Goal: Information Seeking & Learning: Learn about a topic

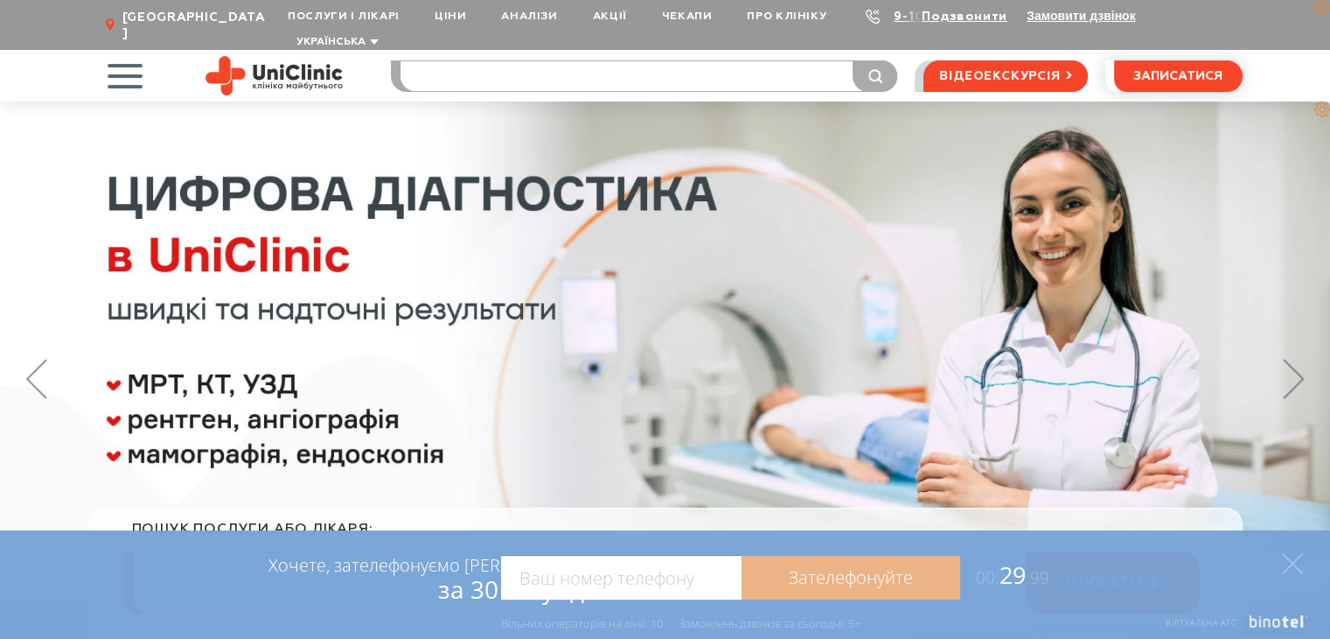
drag, startPoint x: 0, startPoint y: 0, endPoint x: 555, endPoint y: 61, distance: 558.0
click at [555, 61] on input "search" at bounding box center [649, 76] width 497 height 30
type input "ряз"
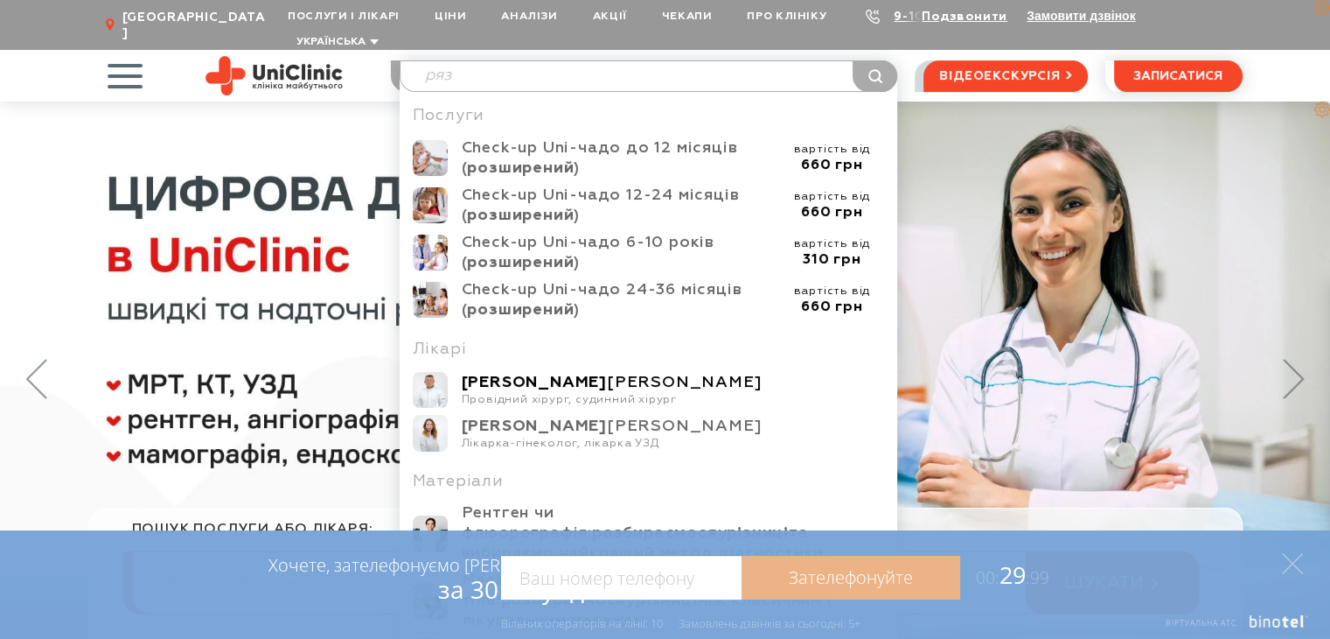
click at [539, 373] on div "Рязанов Дмитро Юрійович" at bounding box center [673, 383] width 423 height 20
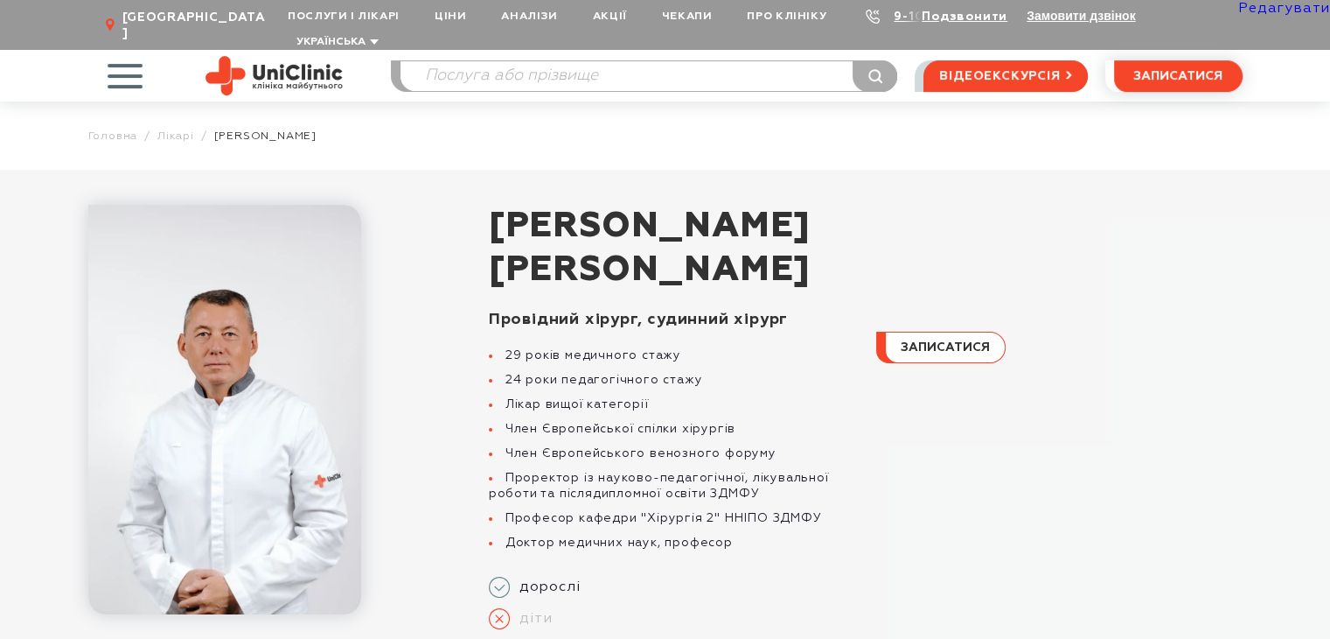
click at [1276, 9] on link "Редагувати" at bounding box center [1285, 9] width 92 height 14
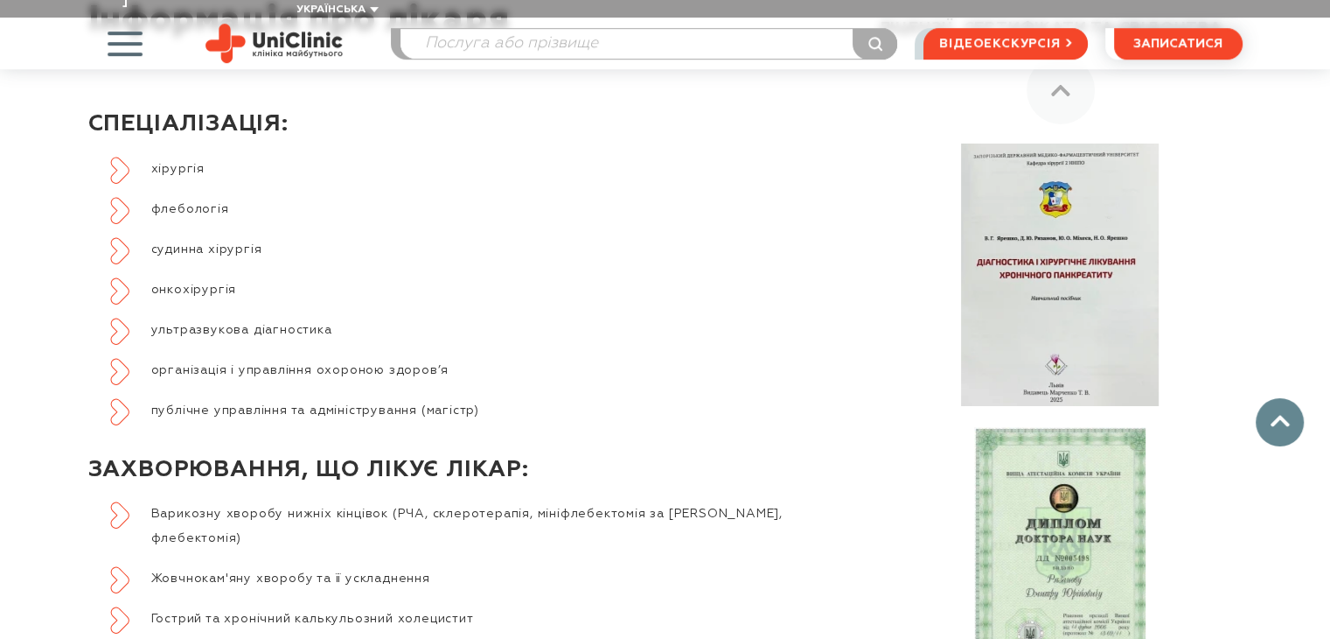
scroll to position [744, 0]
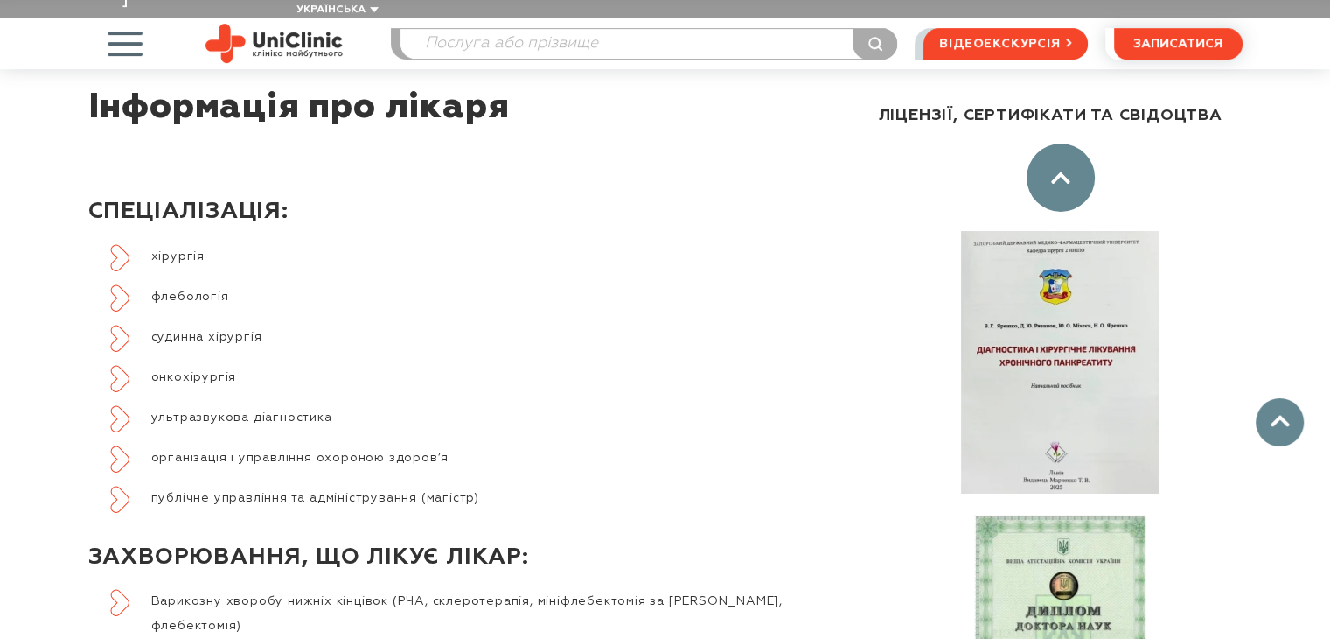
click at [1070, 171] on icon at bounding box center [1060, 177] width 19 height 12
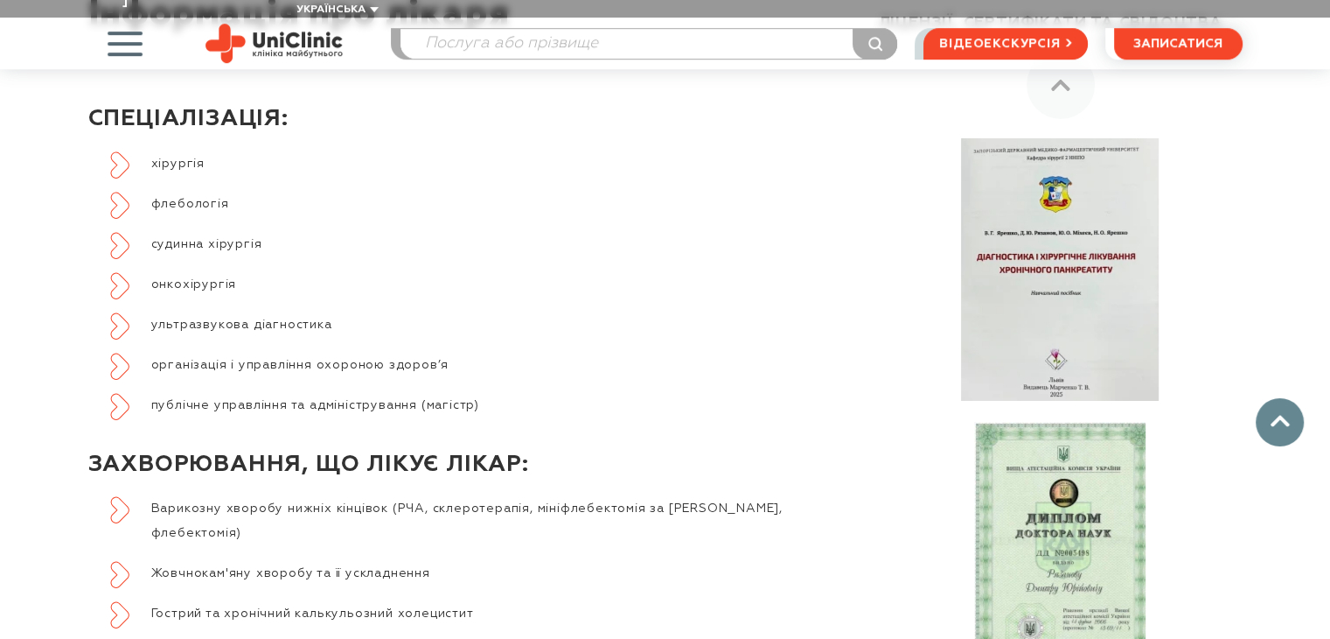
scroll to position [919, 0]
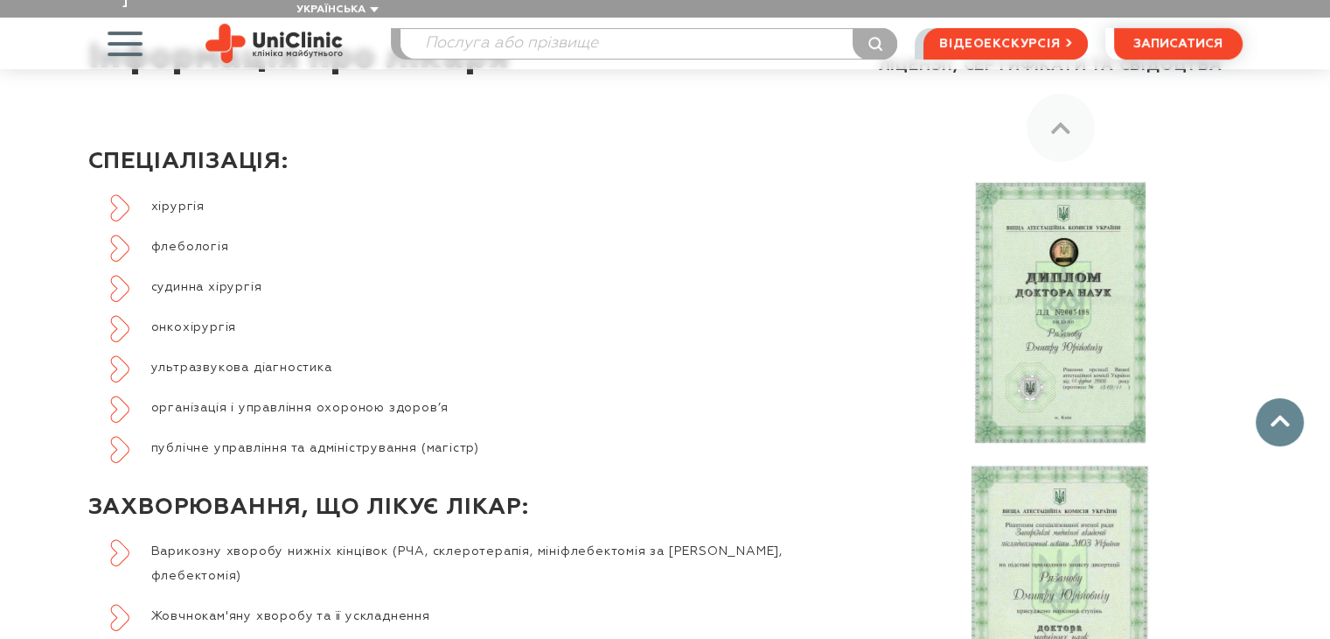
scroll to position [718, 0]
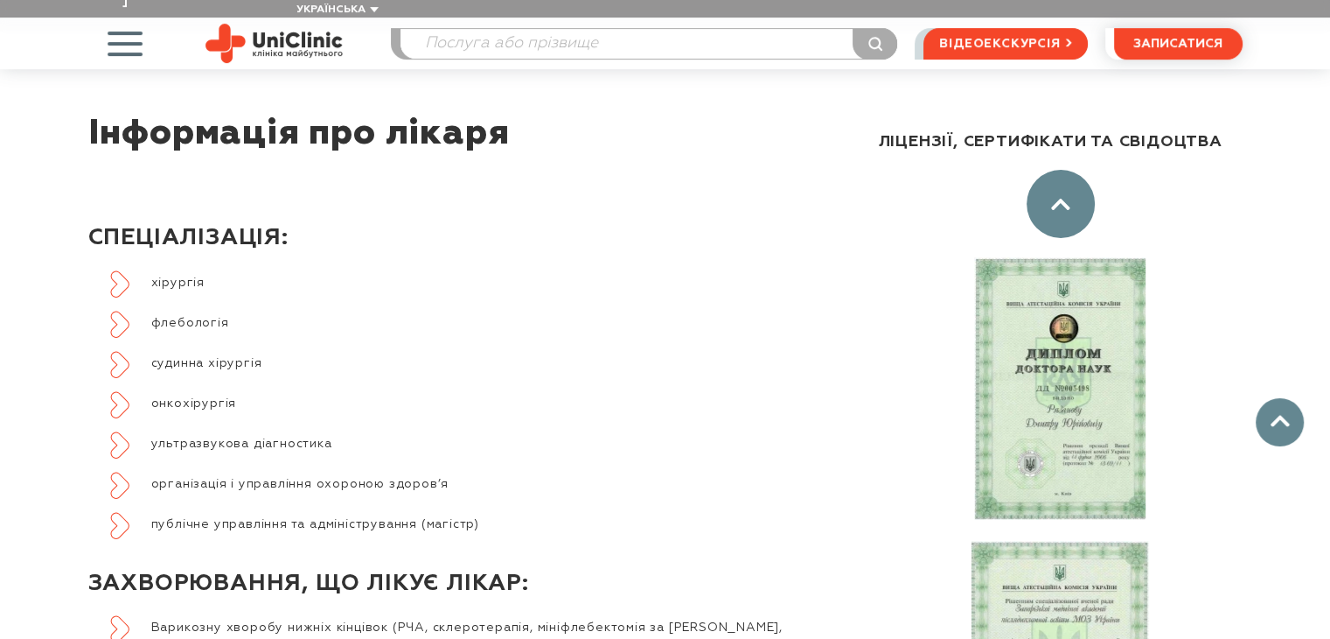
click at [1065, 198] on icon at bounding box center [1060, 204] width 19 height 12
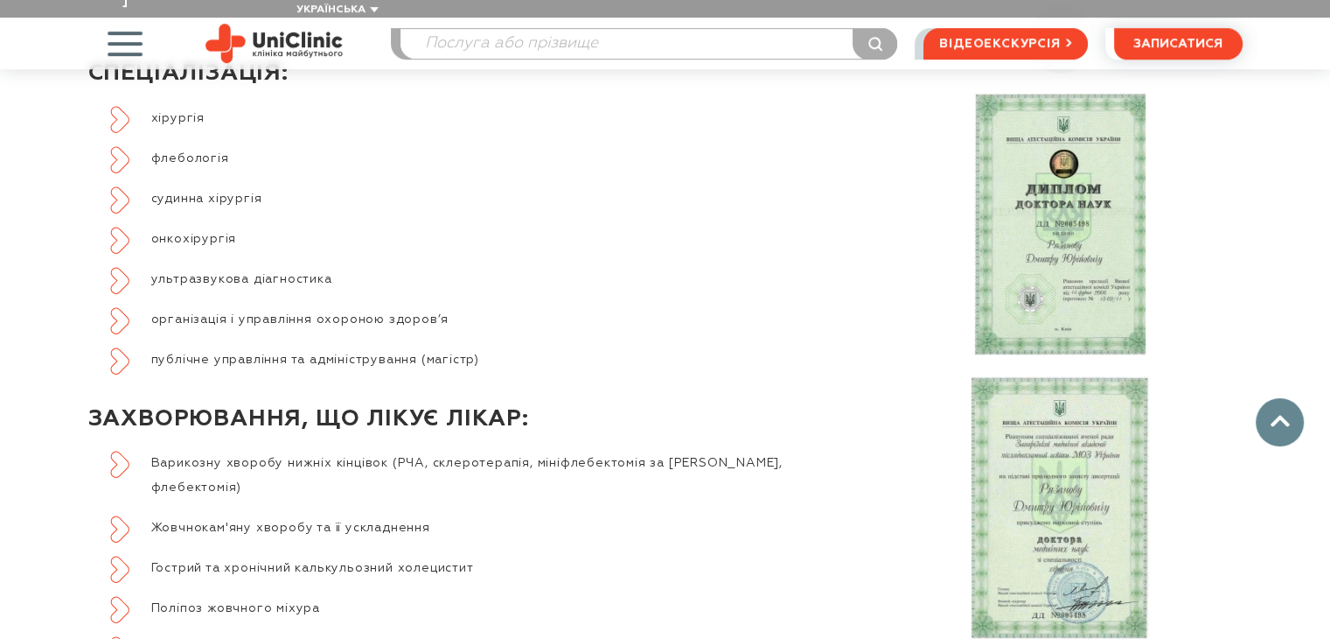
scroll to position [981, 0]
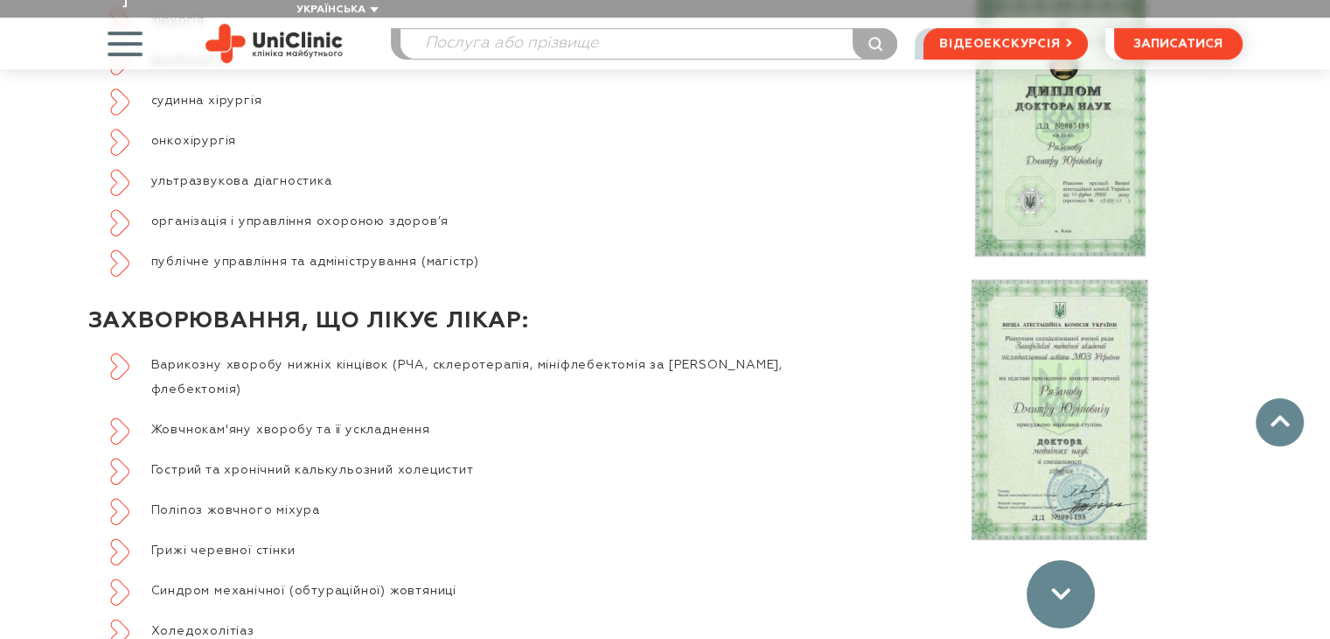
click at [1059, 582] on div at bounding box center [1061, 594] width 68 height 68
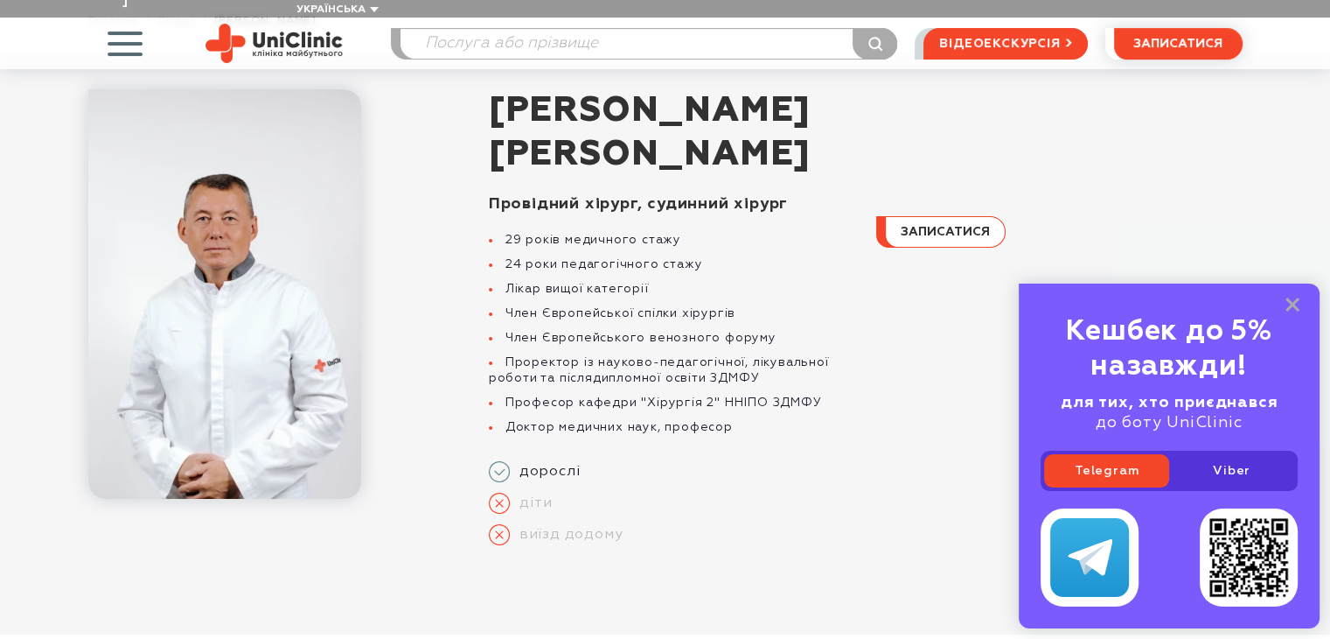
scroll to position [112, 0]
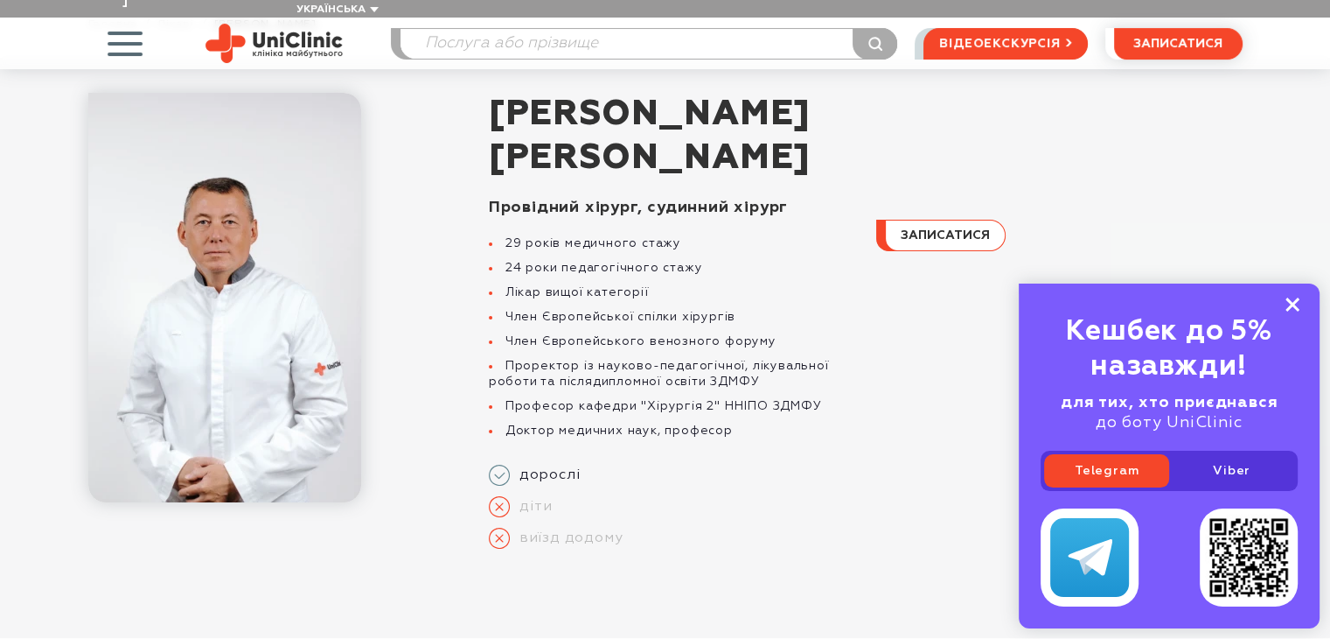
click at [1288, 303] on icon at bounding box center [1293, 304] width 14 height 15
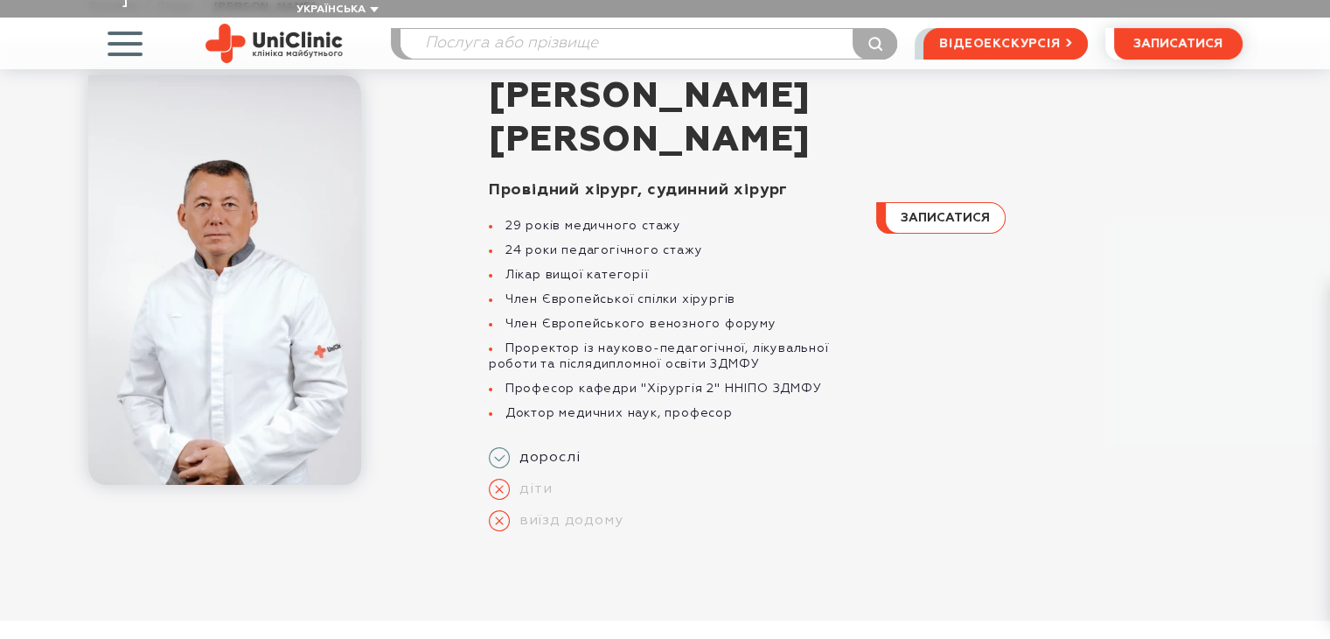
scroll to position [374, 0]
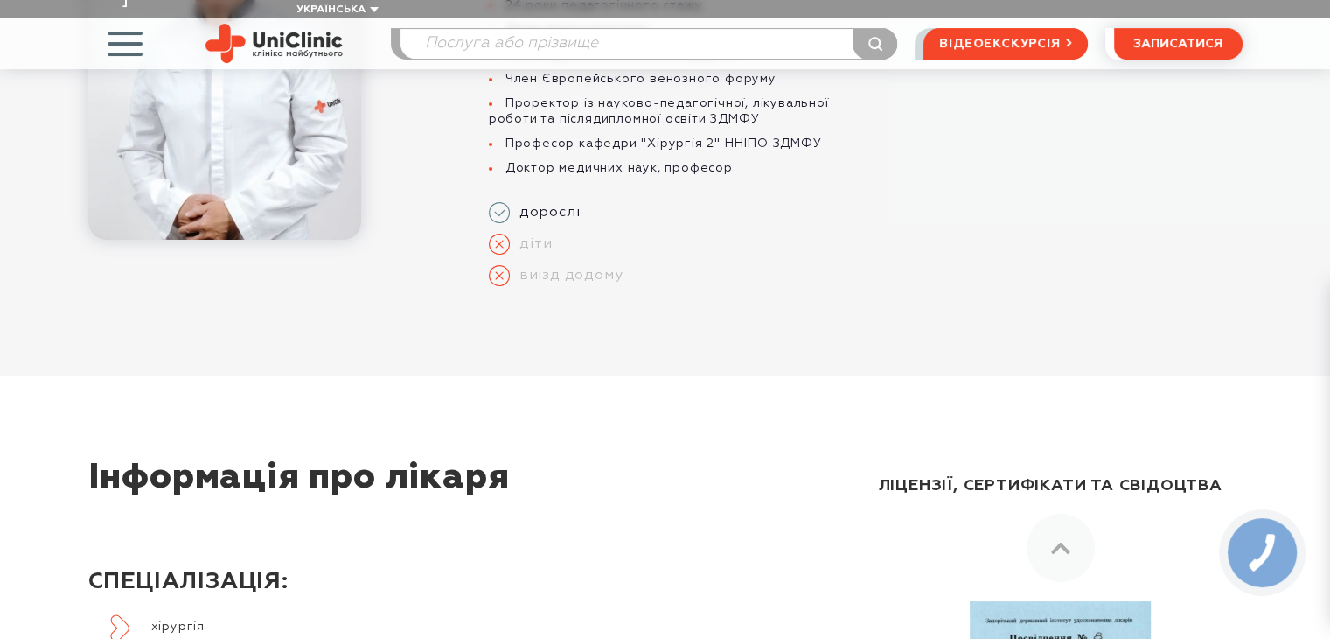
click at [763, 260] on div "дорослі діти виїзд додому" at bounding box center [672, 241] width 367 height 112
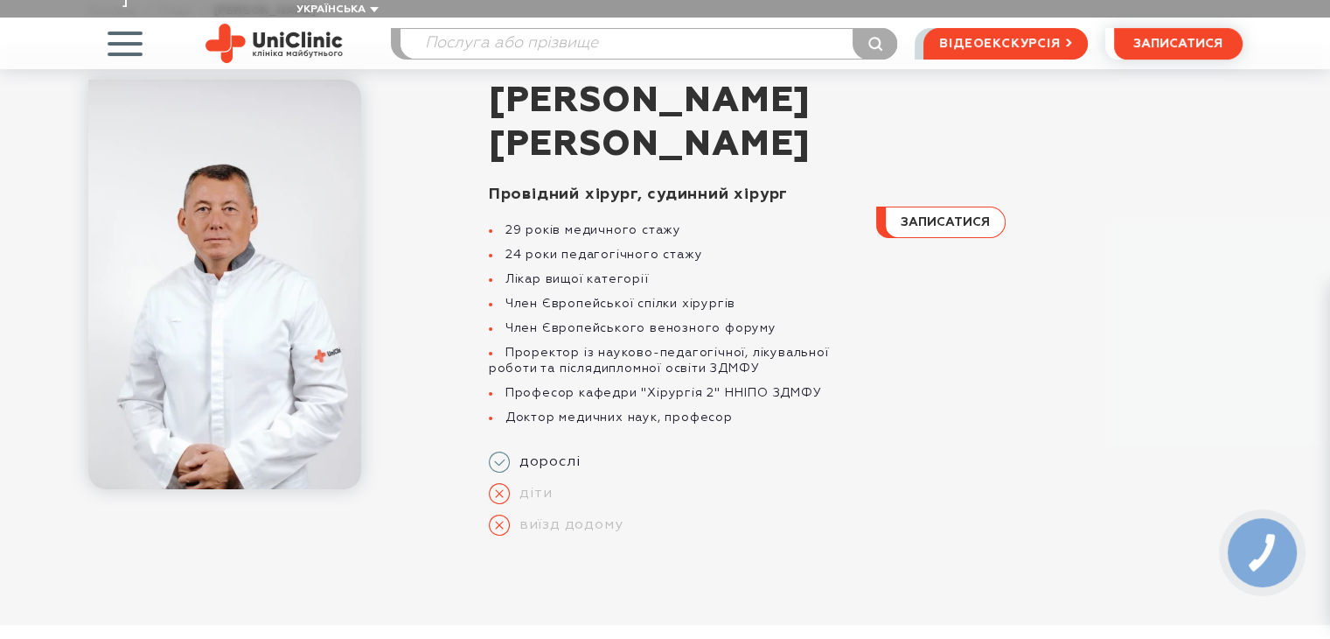
scroll to position [112, 0]
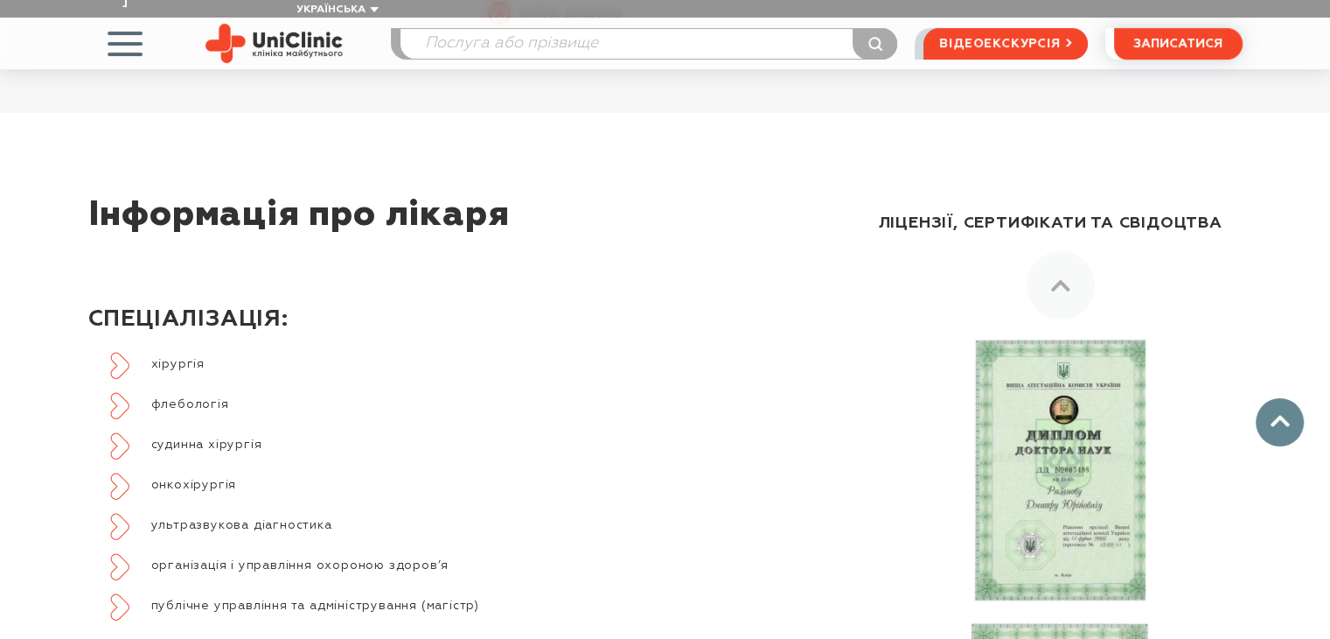
scroll to position [635, 0]
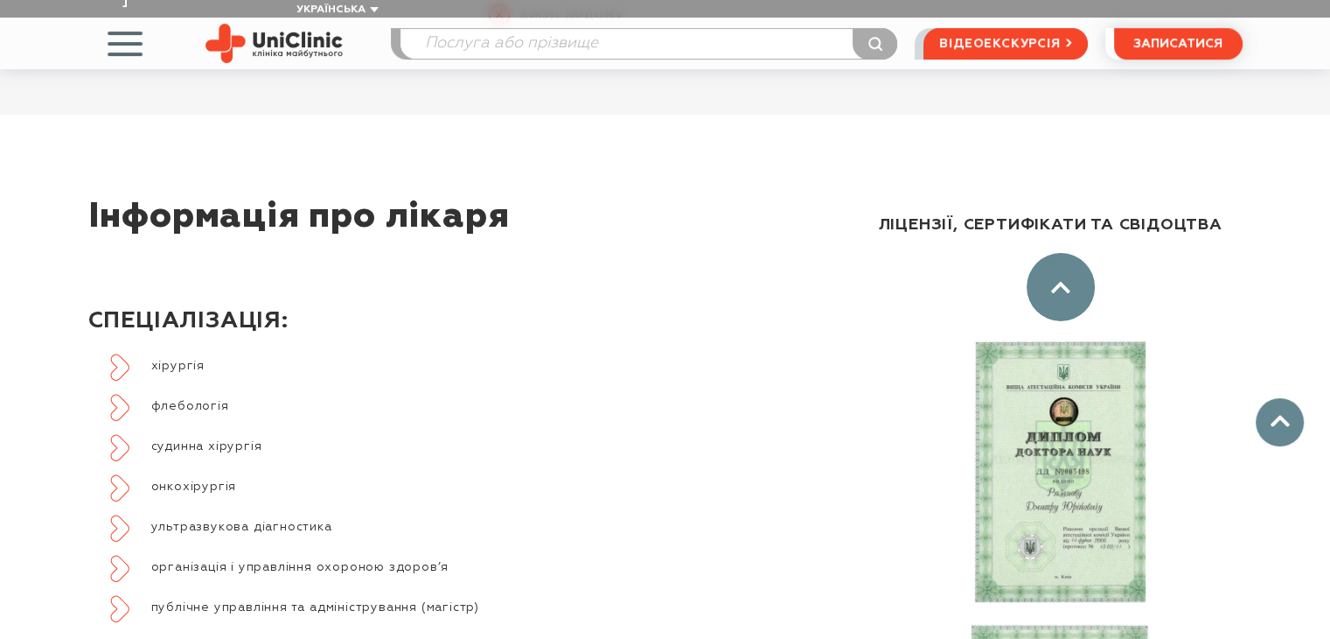
click at [1041, 275] on div at bounding box center [1061, 287] width 68 height 68
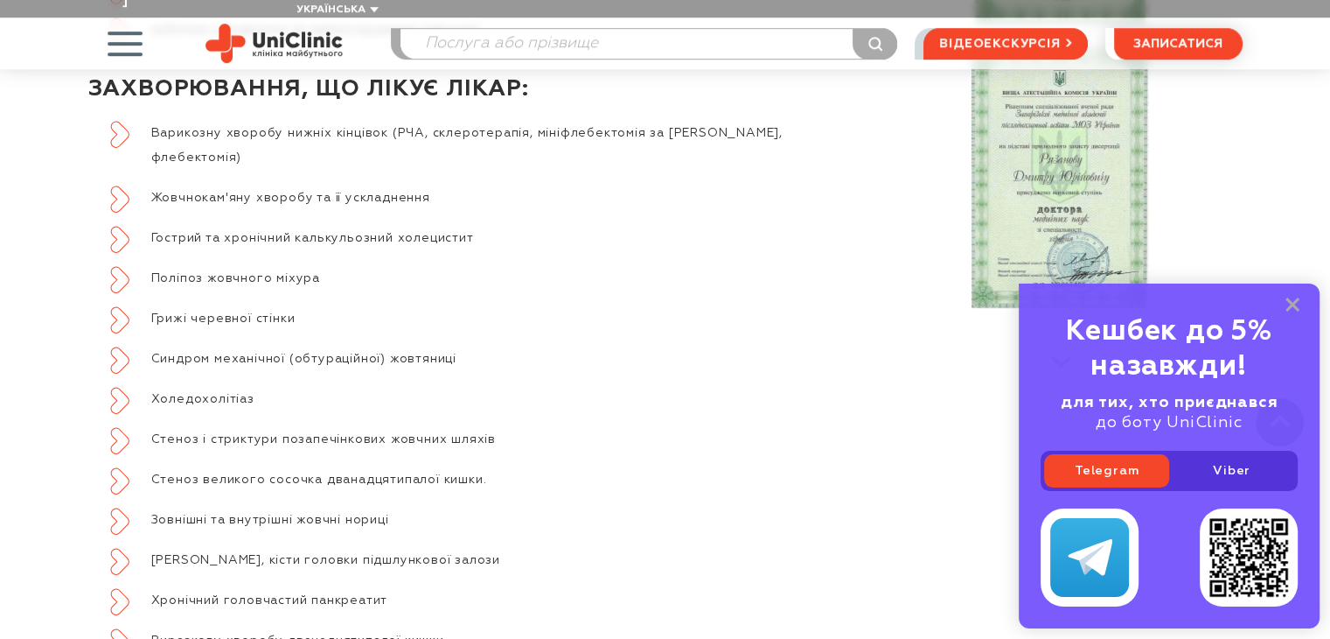
scroll to position [1256, 0]
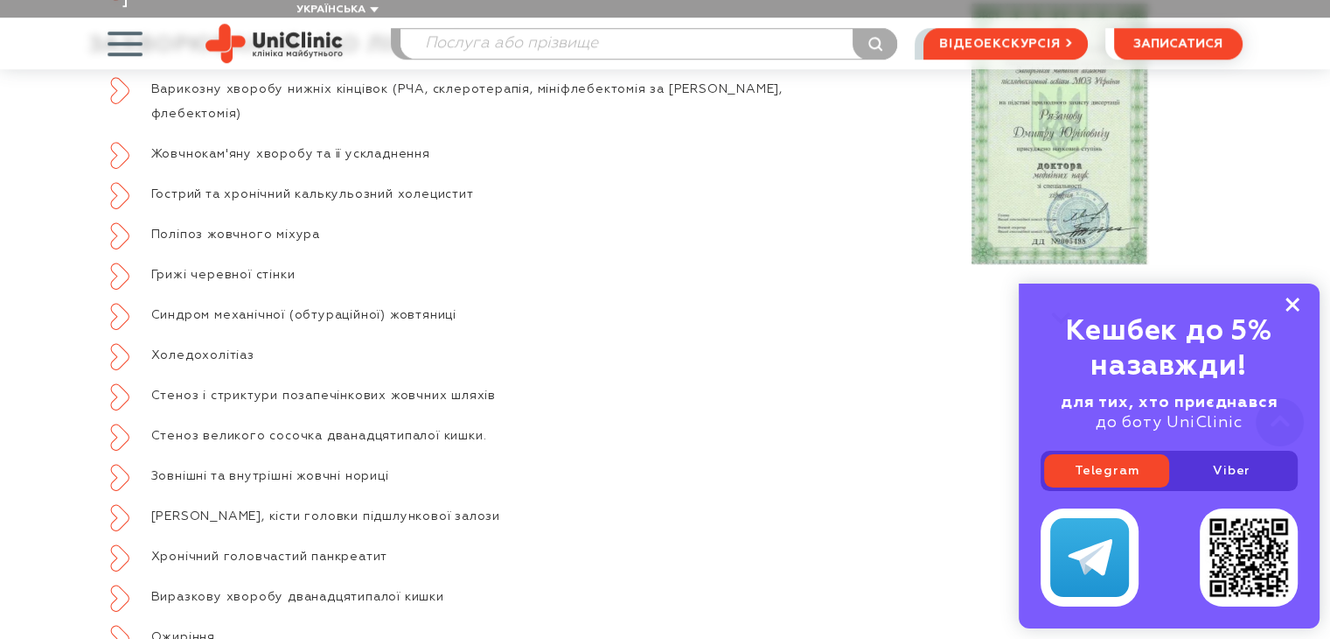
drag, startPoint x: 1289, startPoint y: 302, endPoint x: 944, endPoint y: 358, distance: 350.0
click at [1288, 302] on icon at bounding box center [1293, 304] width 14 height 15
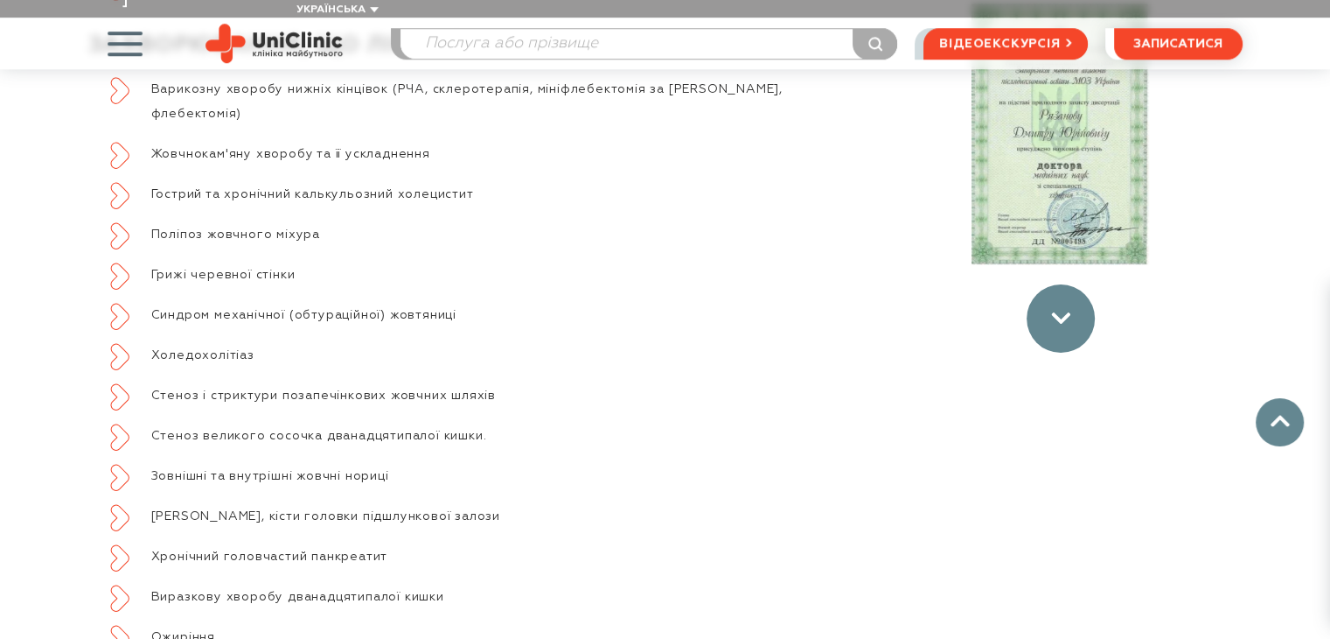
click at [1051, 304] on div at bounding box center [1061, 318] width 68 height 68
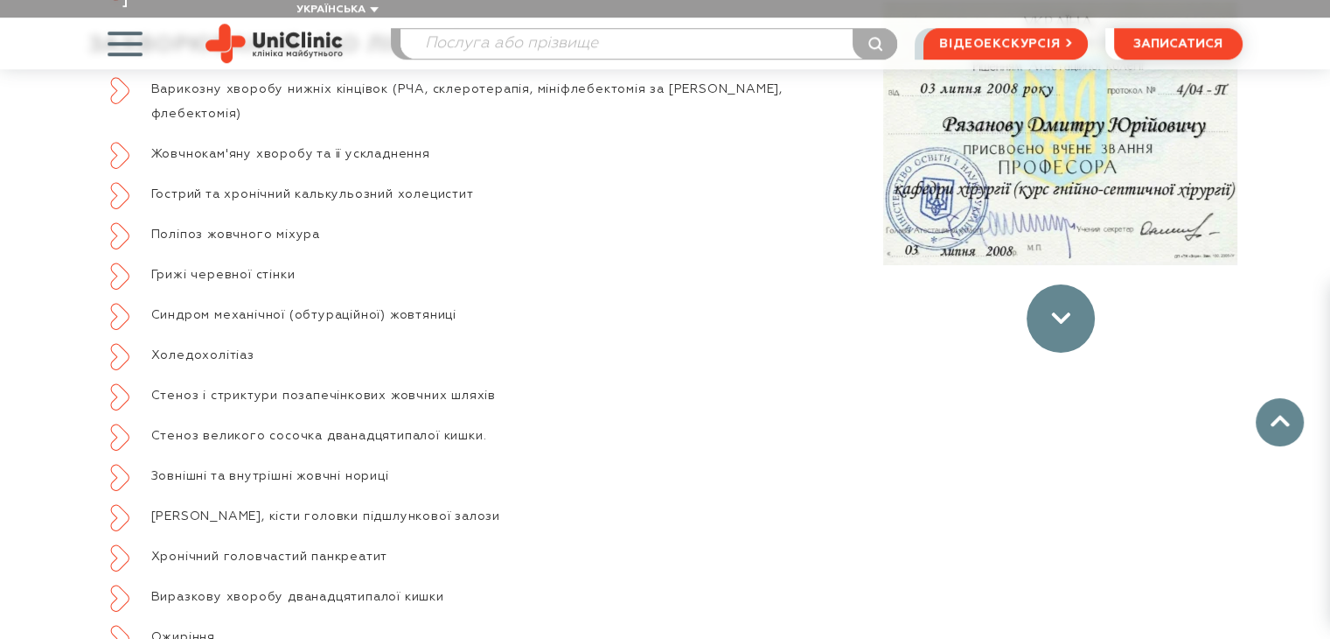
click at [1053, 309] on div at bounding box center [1061, 318] width 68 height 68
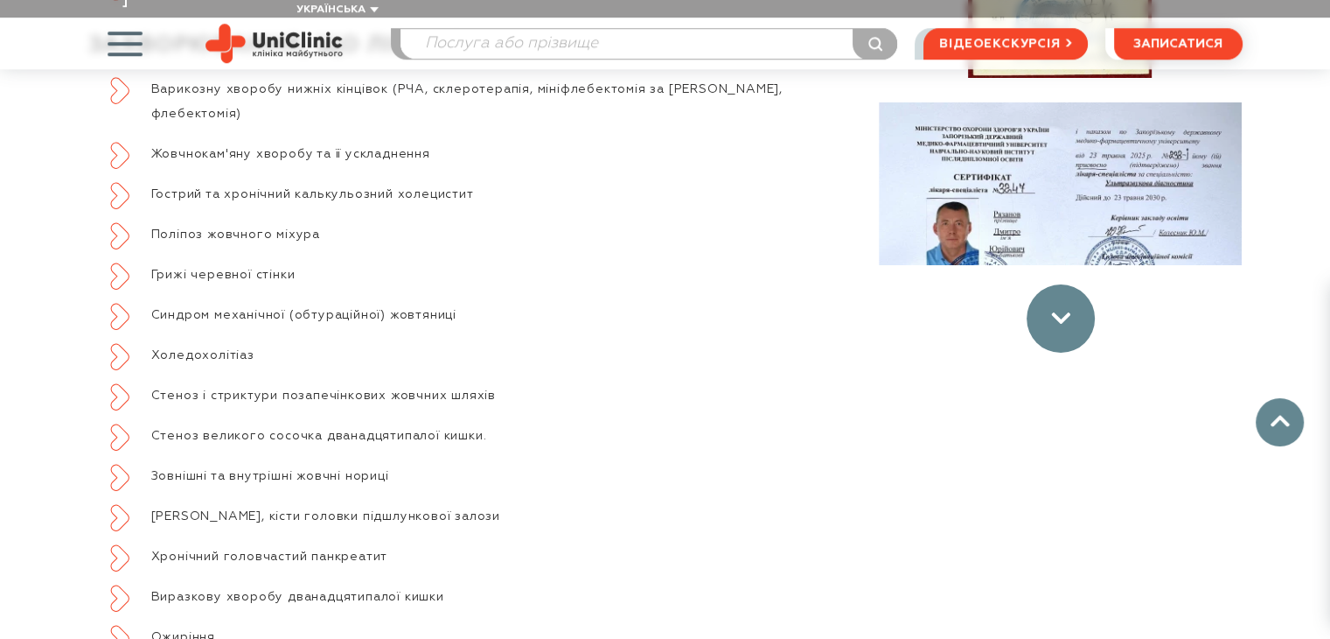
click at [1053, 309] on div at bounding box center [1061, 318] width 68 height 68
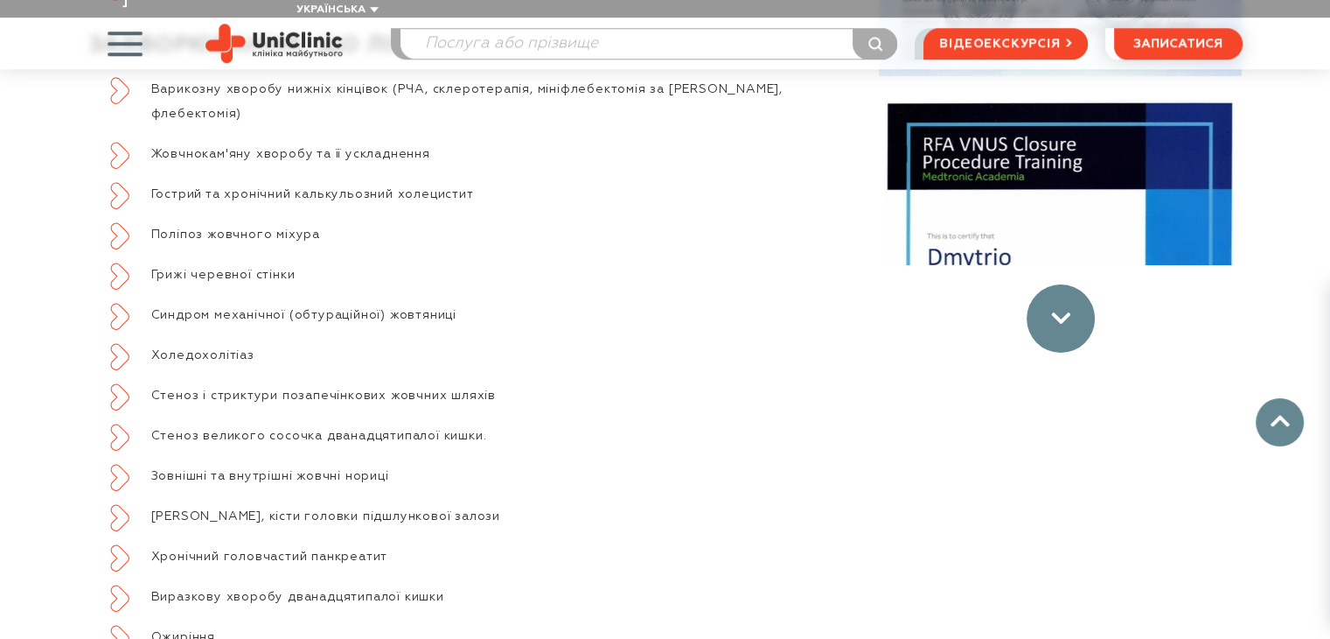
click at [1053, 309] on div at bounding box center [1061, 318] width 68 height 68
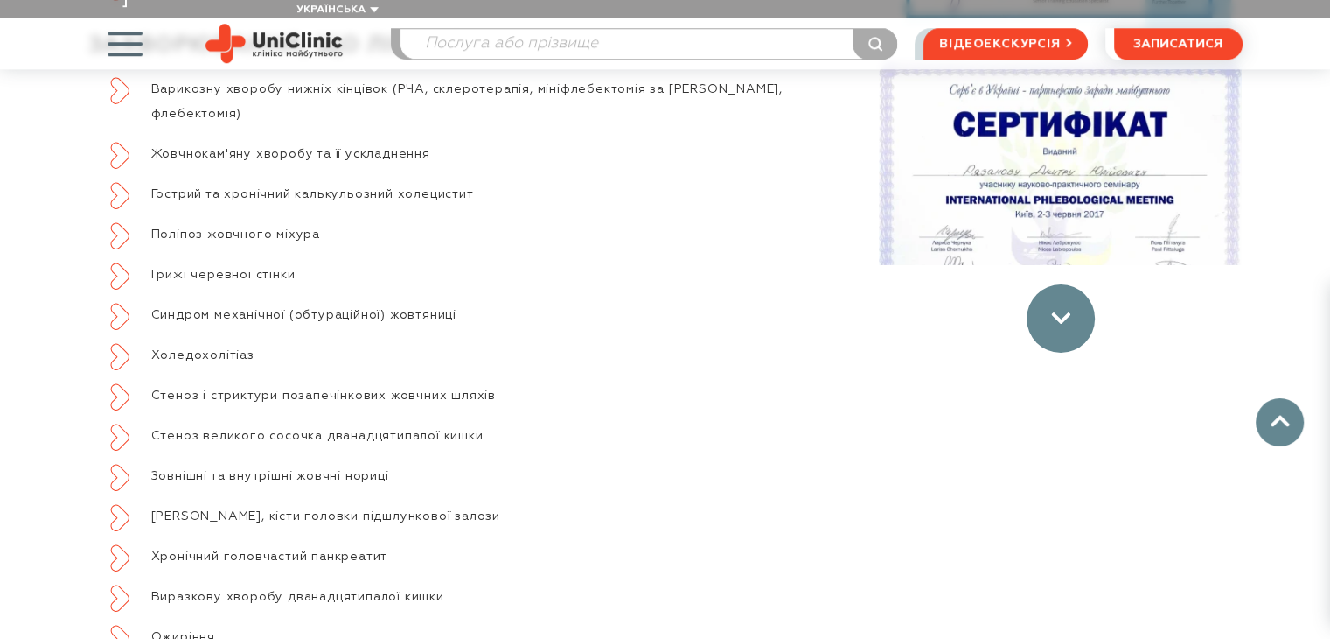
click at [1053, 309] on div at bounding box center [1061, 318] width 68 height 68
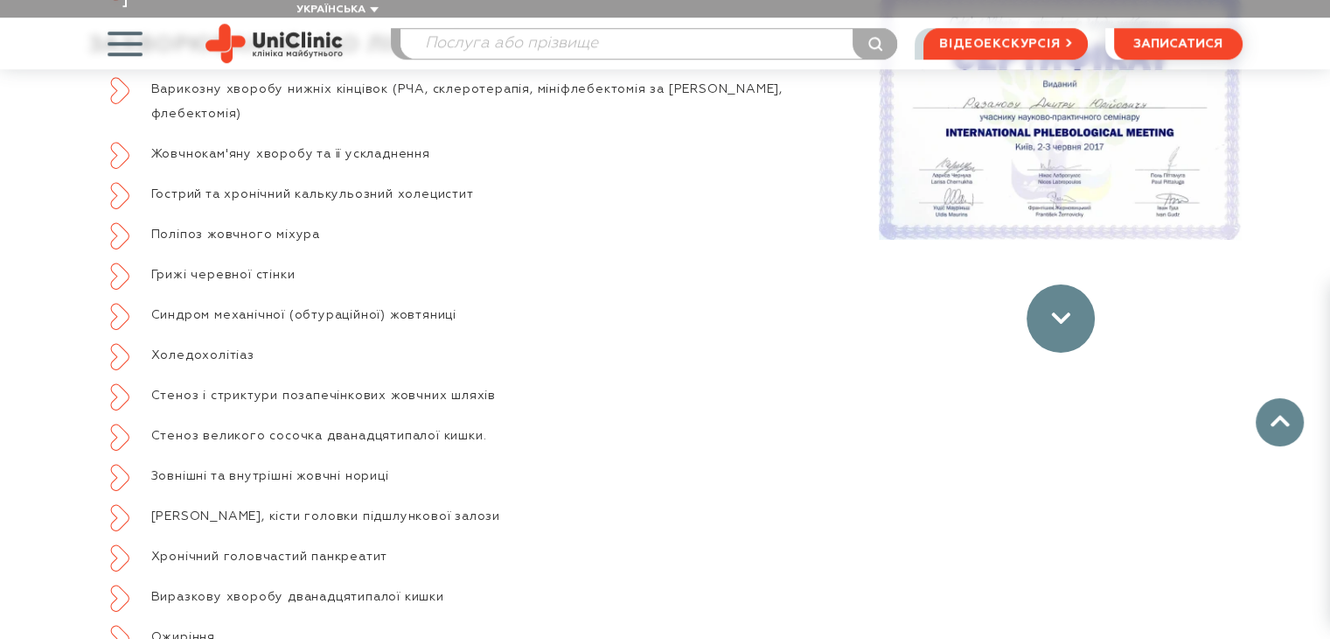
click at [1053, 309] on div at bounding box center [1061, 318] width 68 height 68
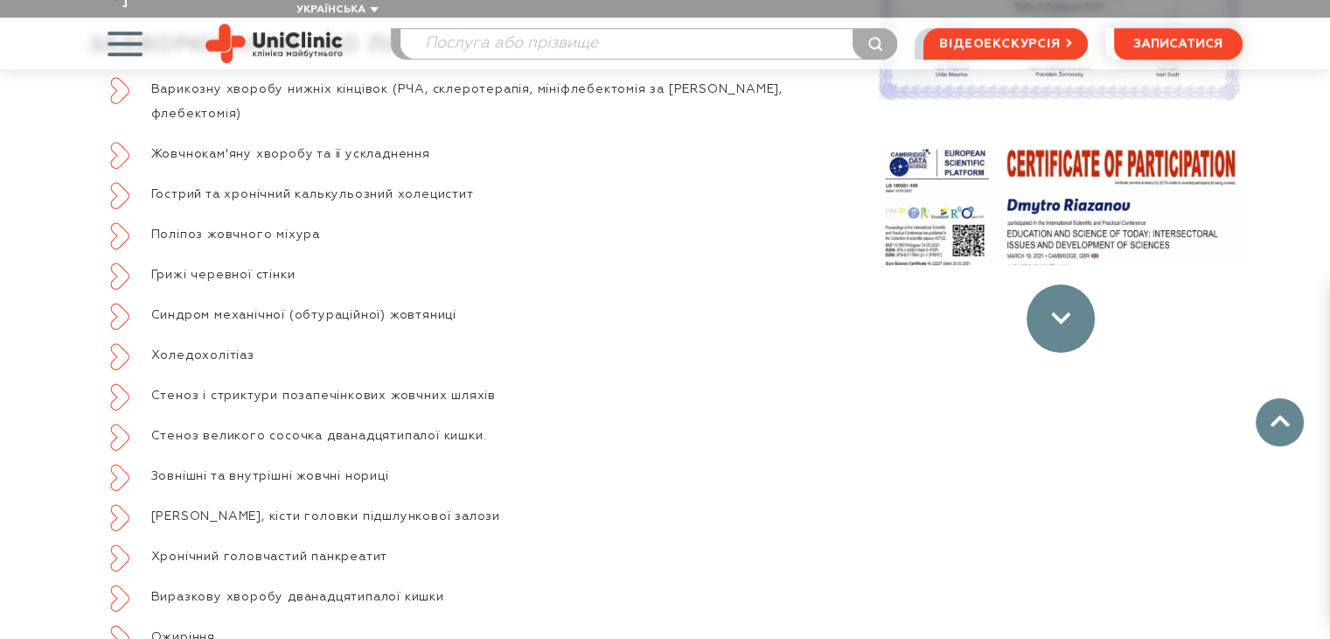
click at [1053, 309] on div at bounding box center [1061, 318] width 68 height 68
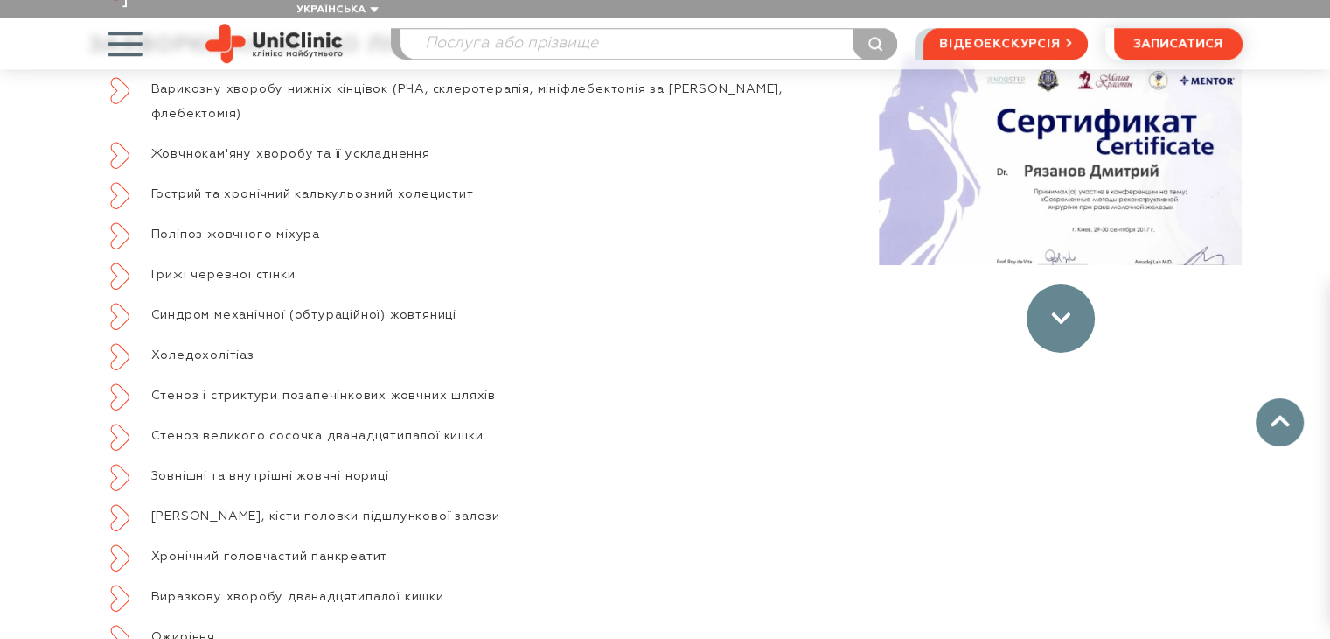
click at [1063, 312] on icon at bounding box center [1060, 318] width 19 height 12
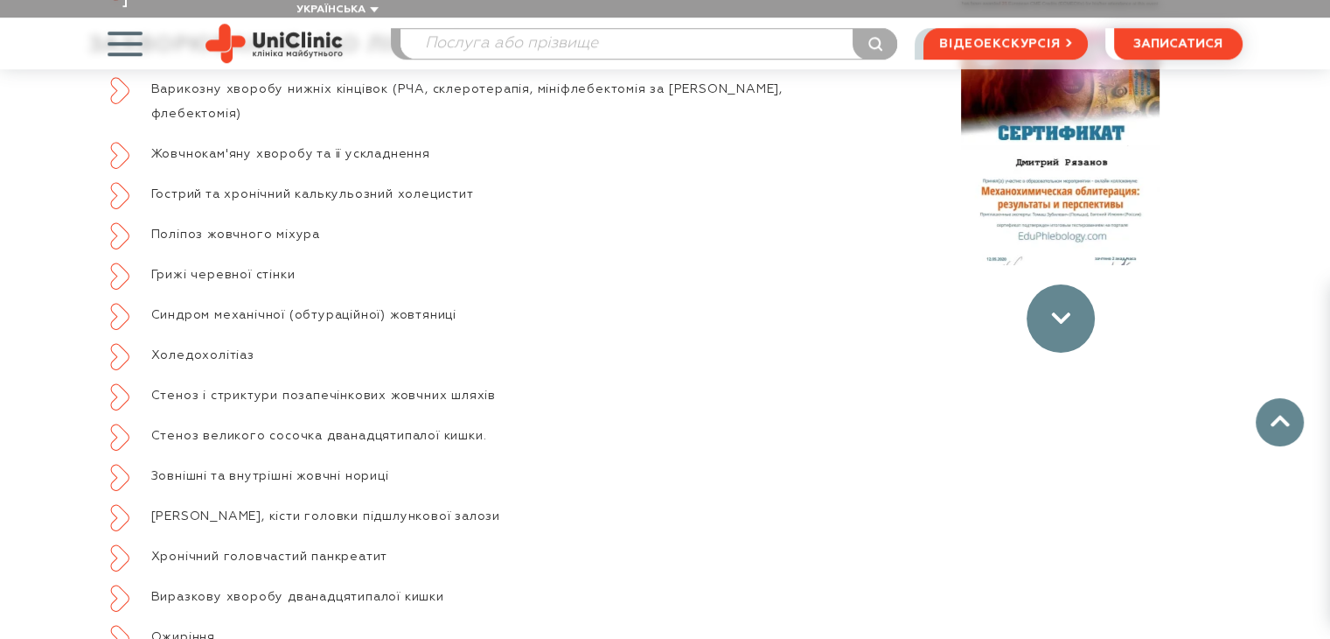
click at [1058, 312] on use at bounding box center [1060, 317] width 18 height 11
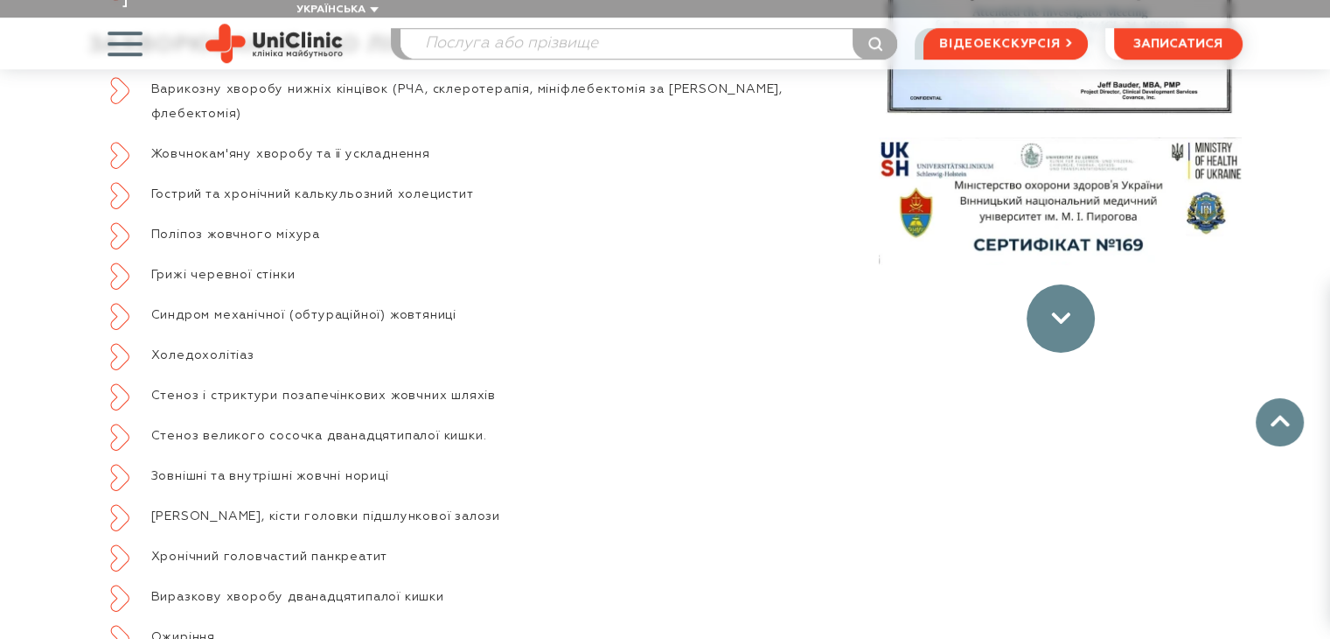
click at [1058, 312] on use at bounding box center [1060, 317] width 18 height 11
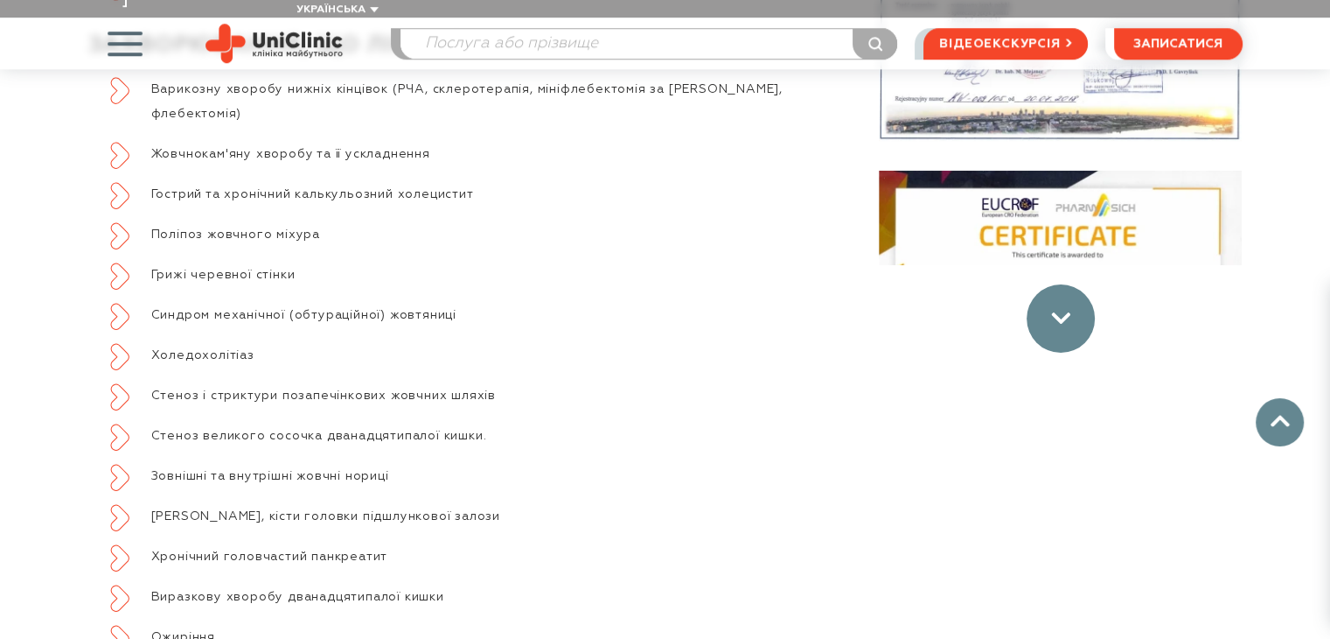
click at [1058, 312] on use at bounding box center [1060, 317] width 18 height 11
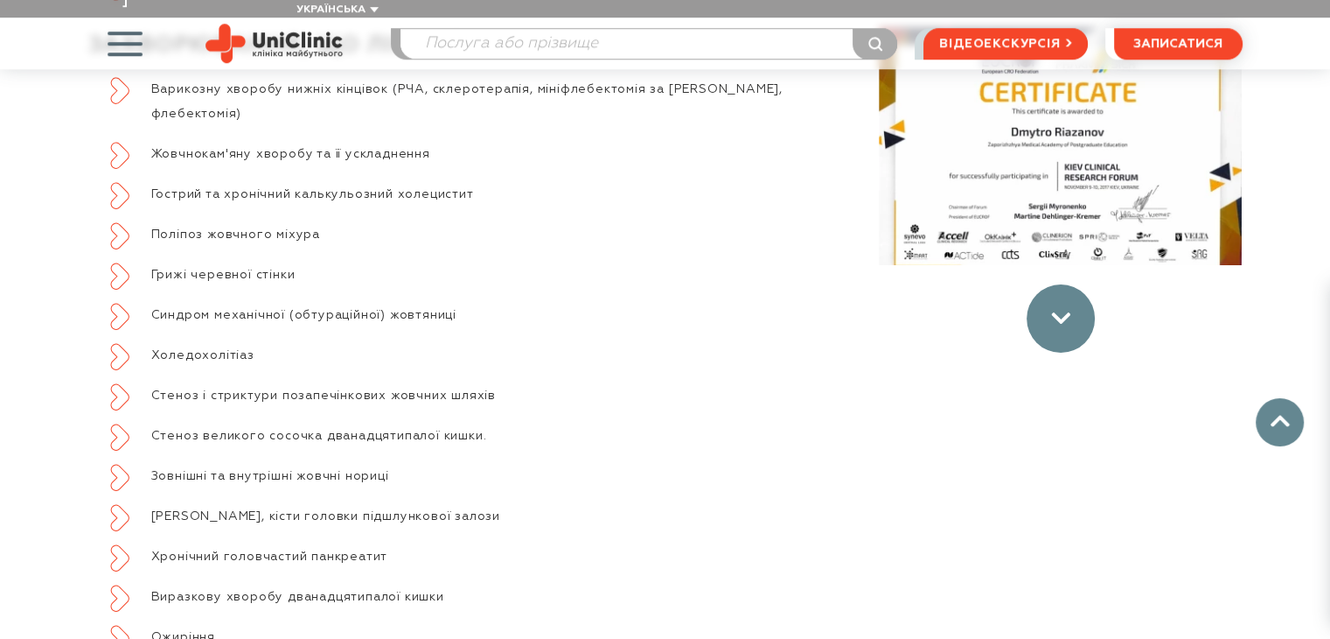
click at [1058, 312] on use at bounding box center [1060, 317] width 18 height 11
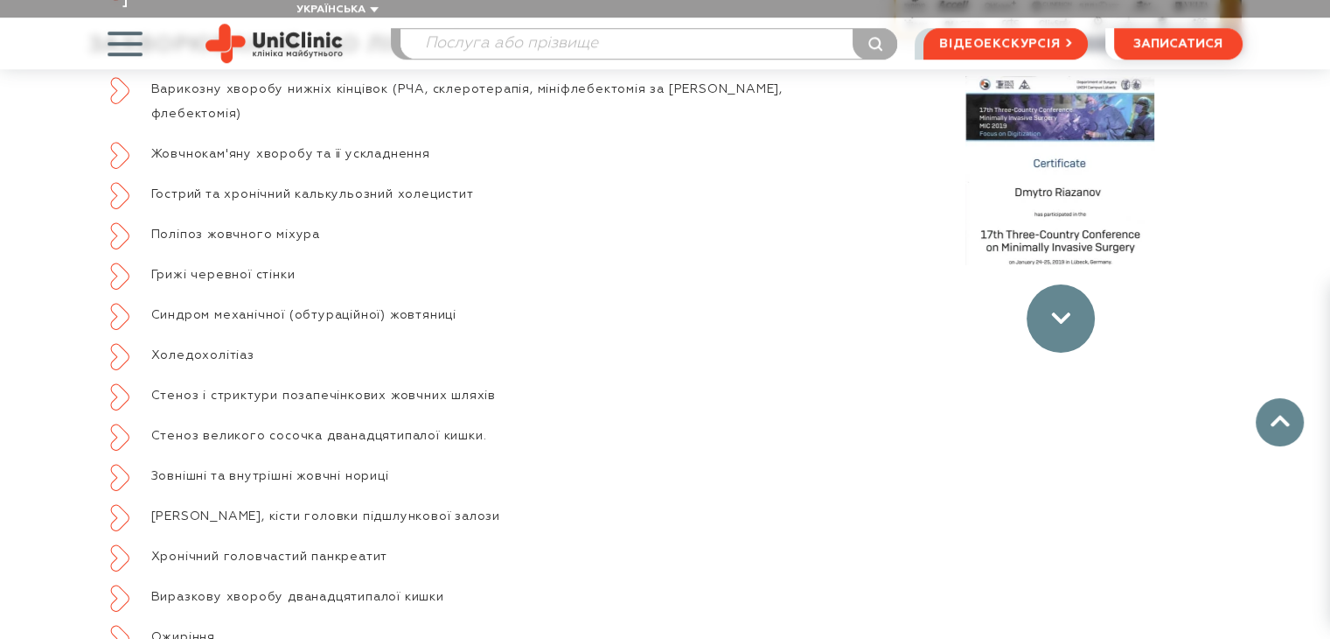
click at [1058, 312] on use at bounding box center [1060, 317] width 18 height 11
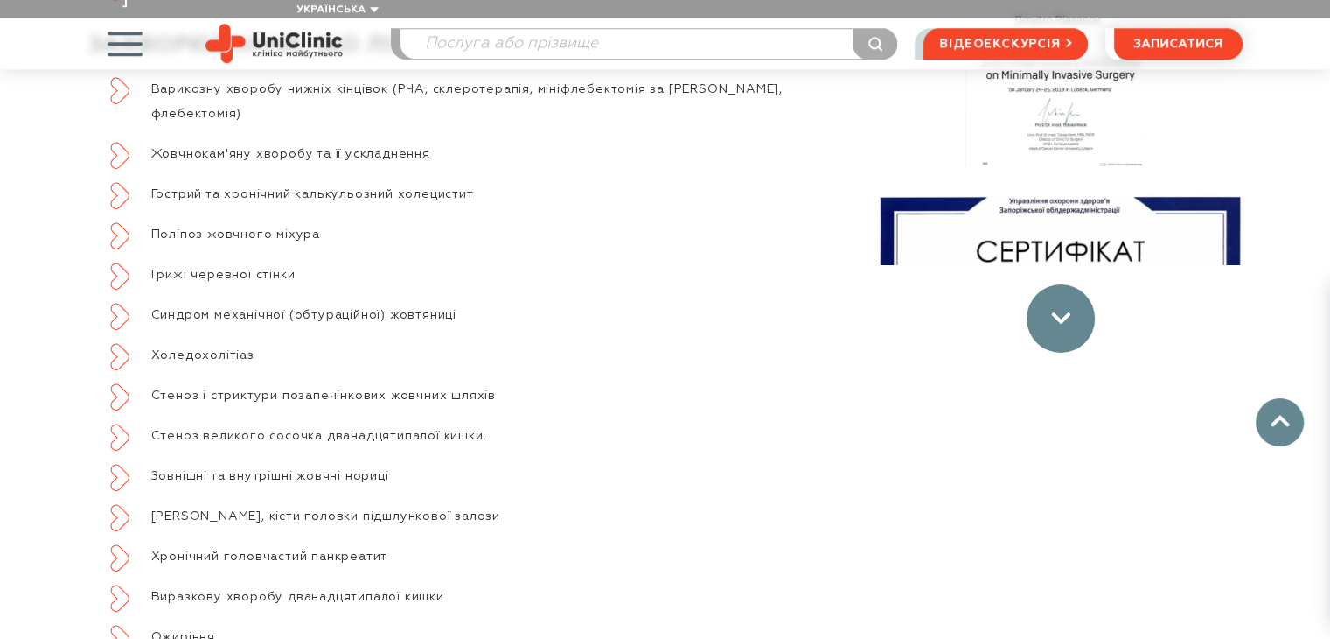
click at [1058, 312] on use at bounding box center [1060, 317] width 18 height 11
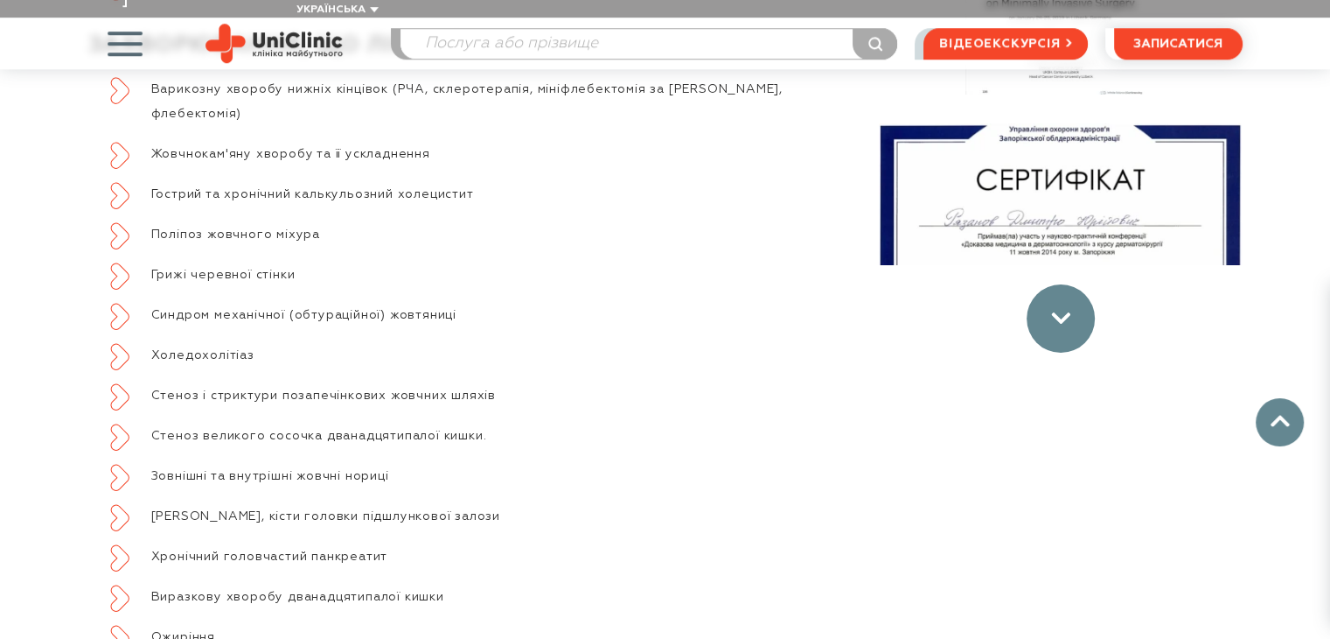
click at [1058, 312] on use at bounding box center [1060, 317] width 18 height 11
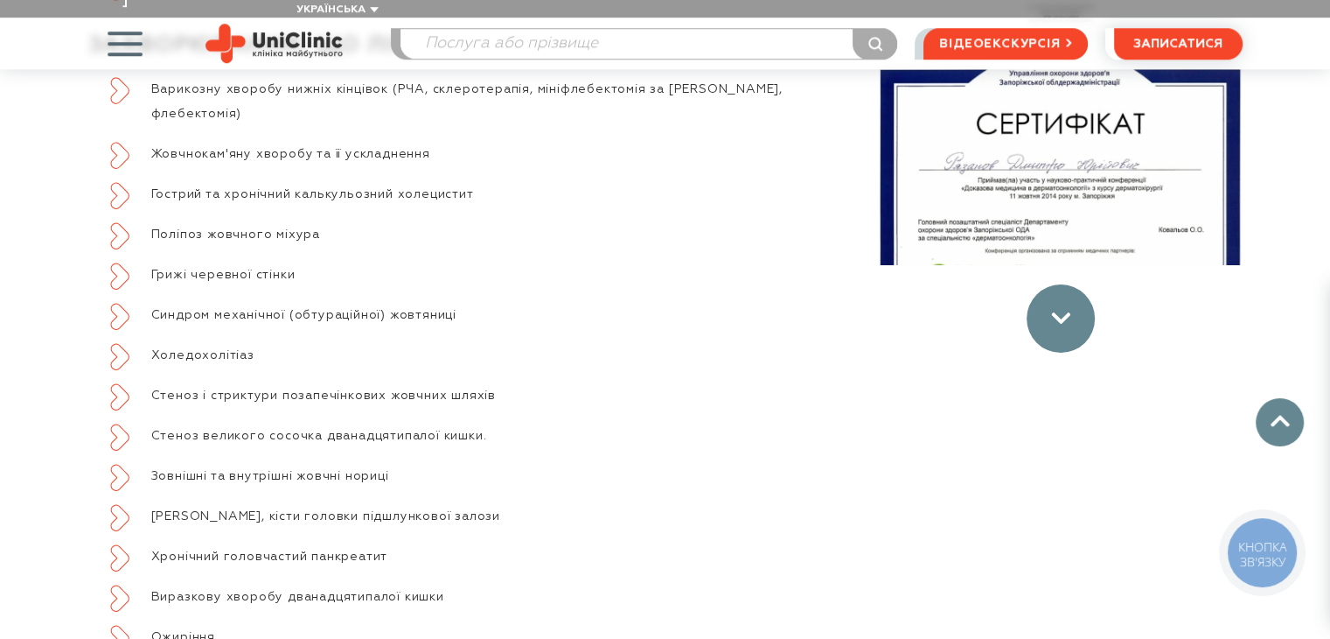
click at [1058, 312] on use at bounding box center [1060, 317] width 18 height 11
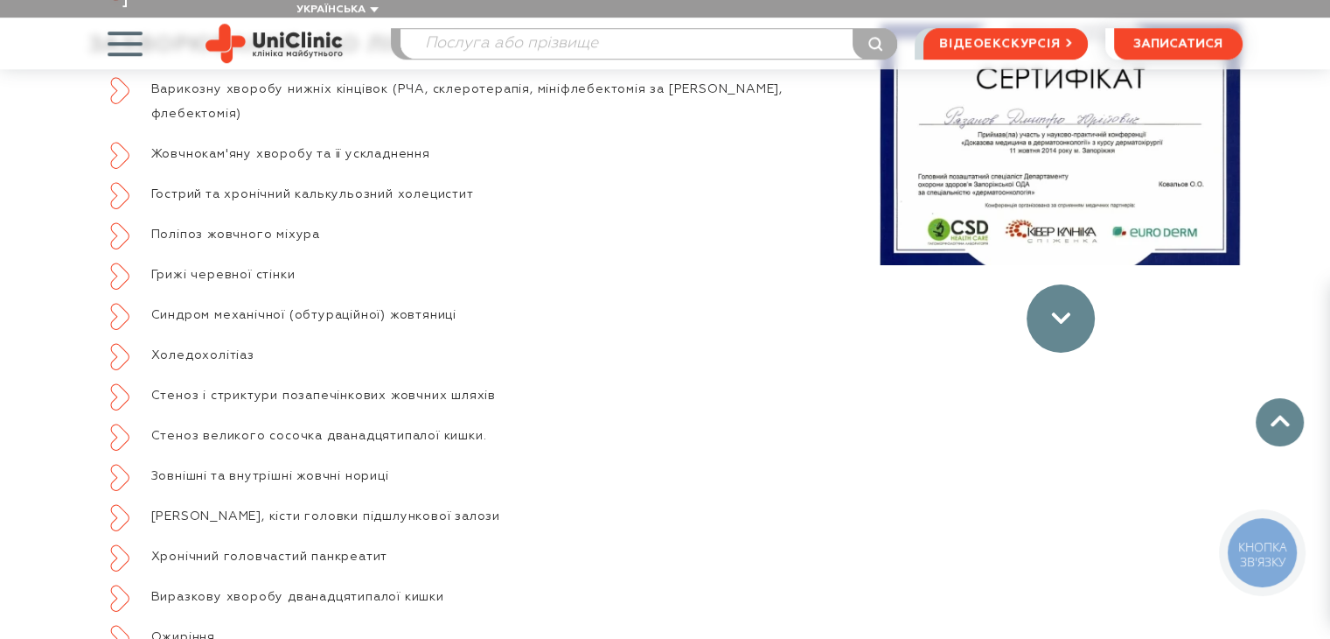
click at [1058, 312] on use at bounding box center [1060, 317] width 18 height 11
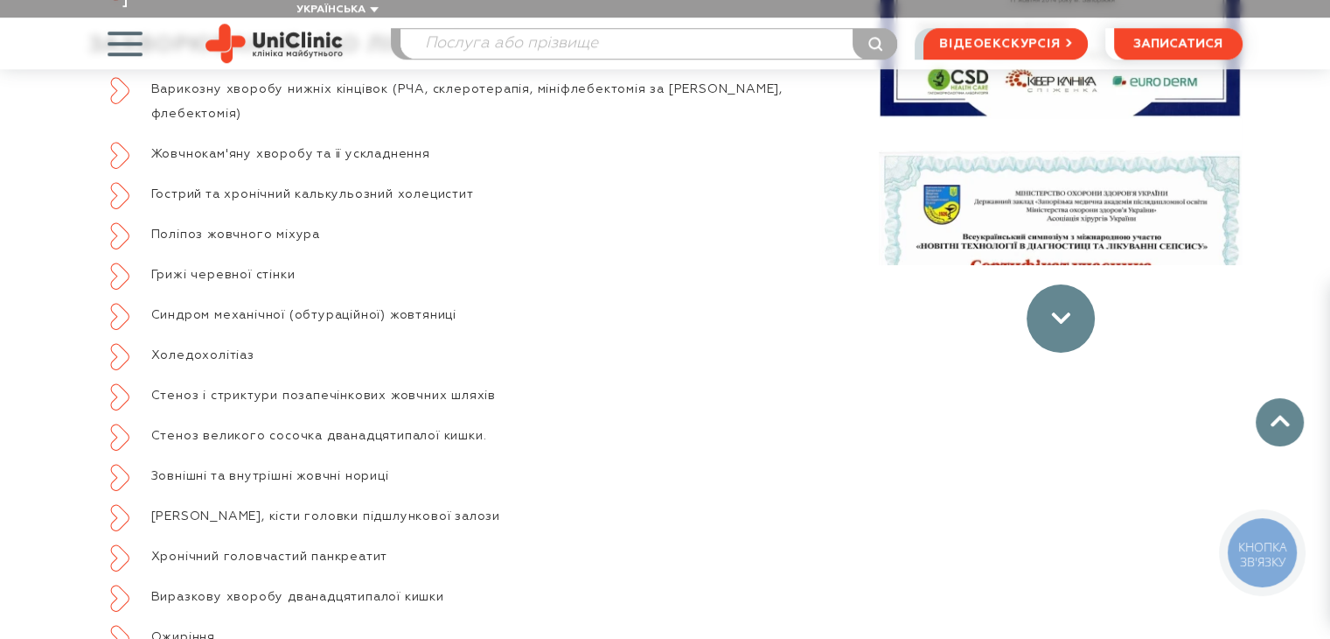
click at [1058, 312] on use at bounding box center [1060, 317] width 18 height 11
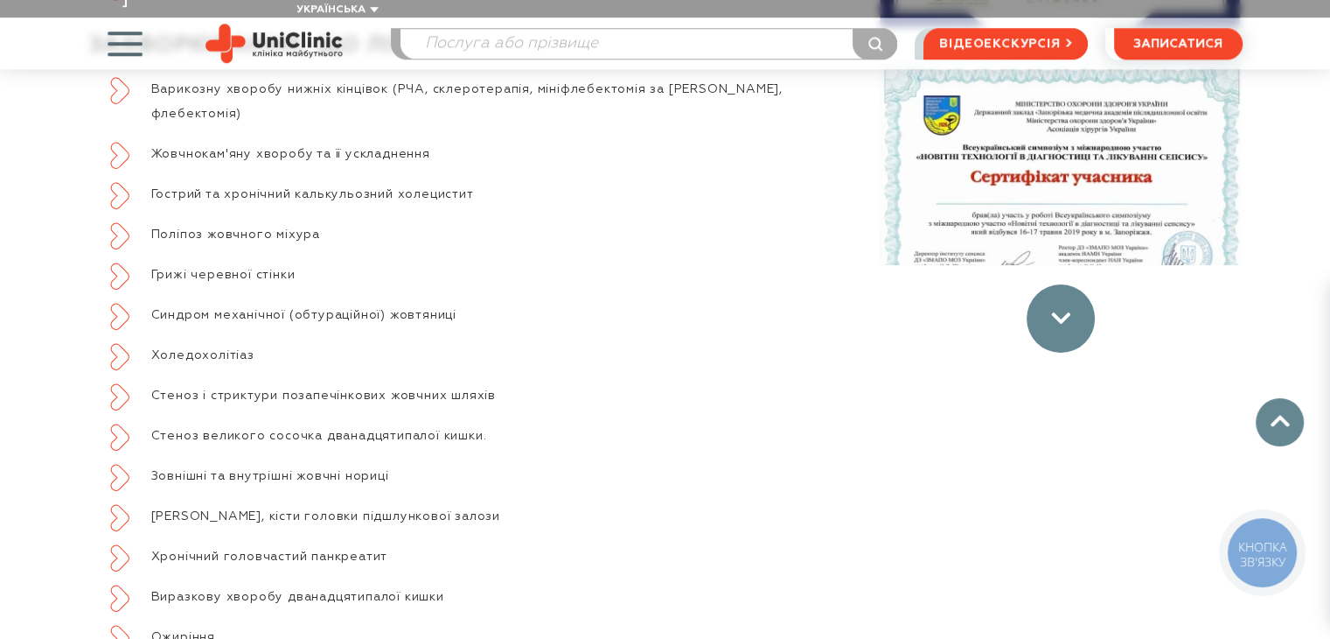
click at [1058, 312] on use at bounding box center [1060, 317] width 18 height 11
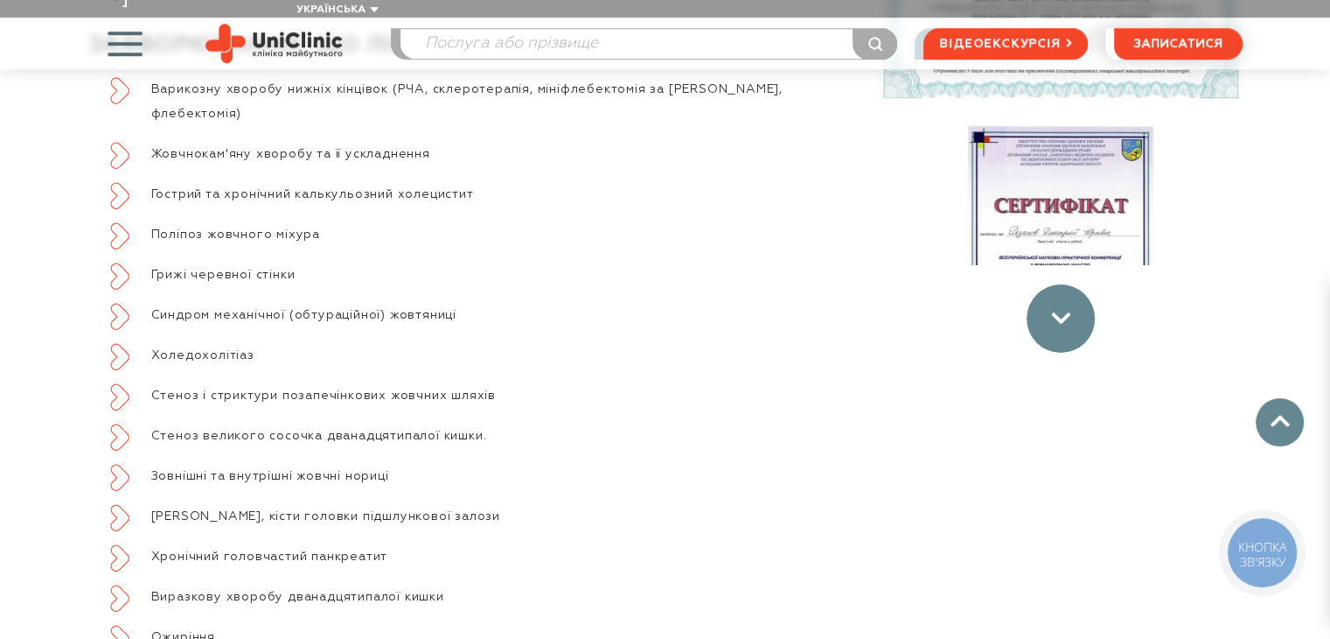
click at [1065, 312] on icon at bounding box center [1060, 318] width 19 height 12
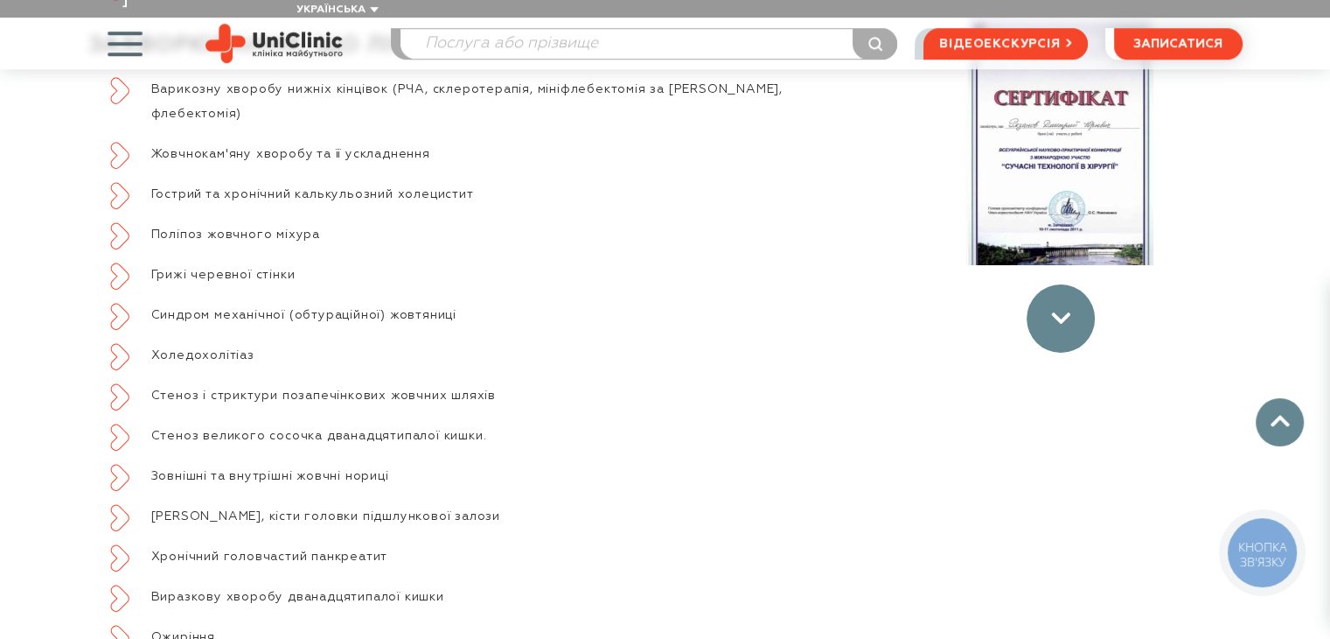
click at [1060, 312] on icon at bounding box center [1060, 318] width 19 height 12
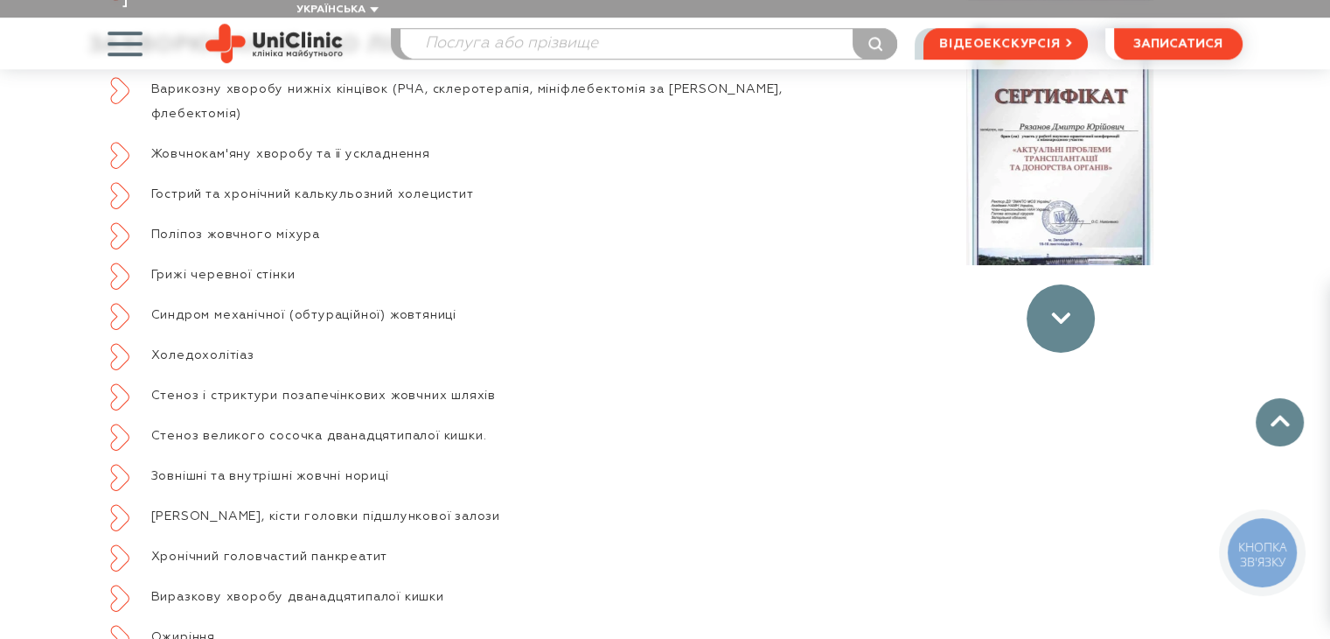
click at [1044, 297] on div at bounding box center [1061, 318] width 68 height 68
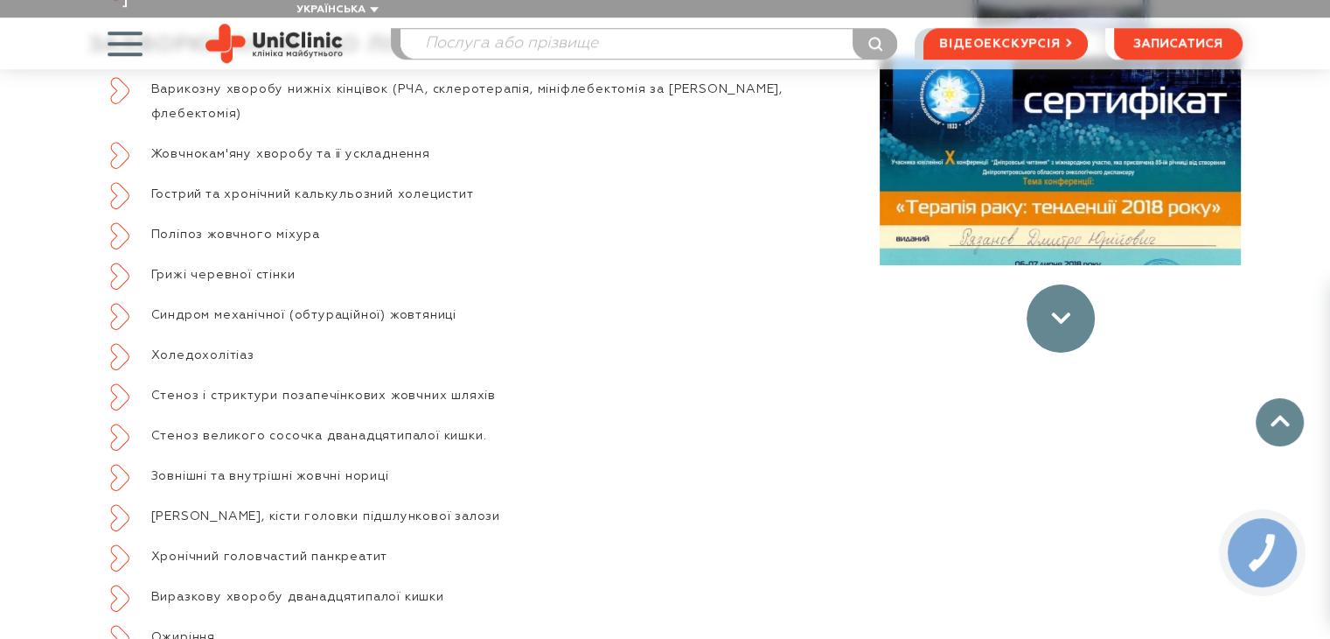
click at [1058, 312] on use at bounding box center [1060, 317] width 18 height 11
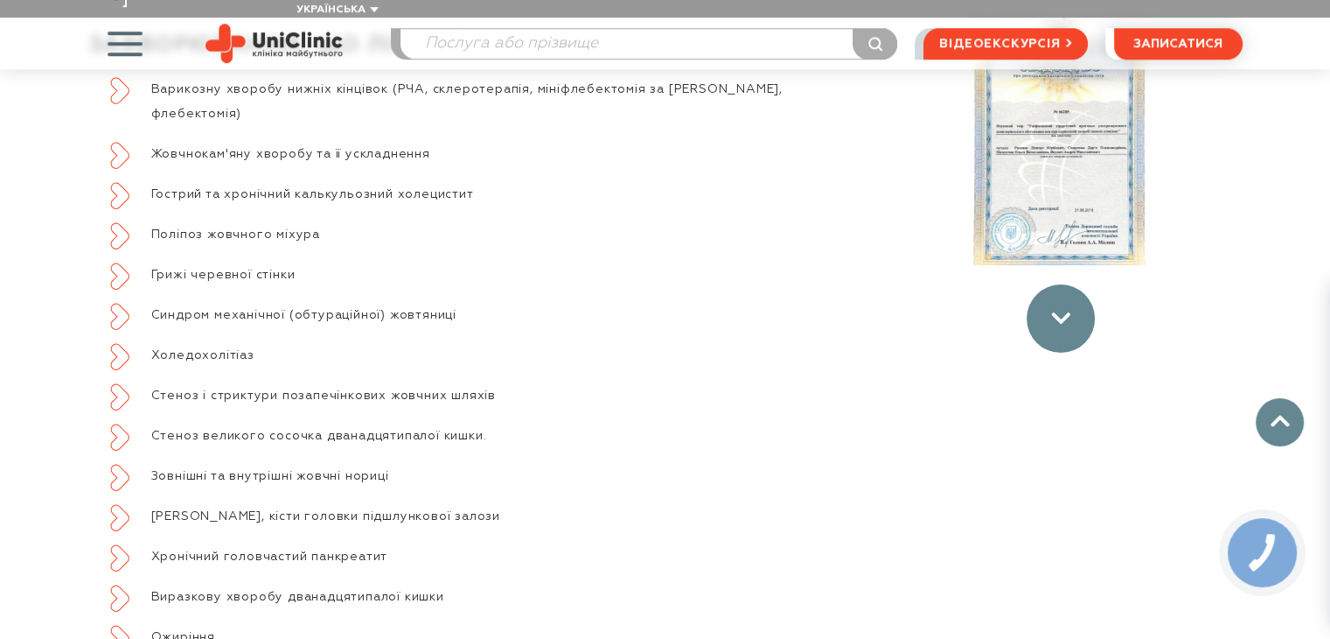
click at [1057, 312] on icon at bounding box center [1060, 318] width 19 height 12
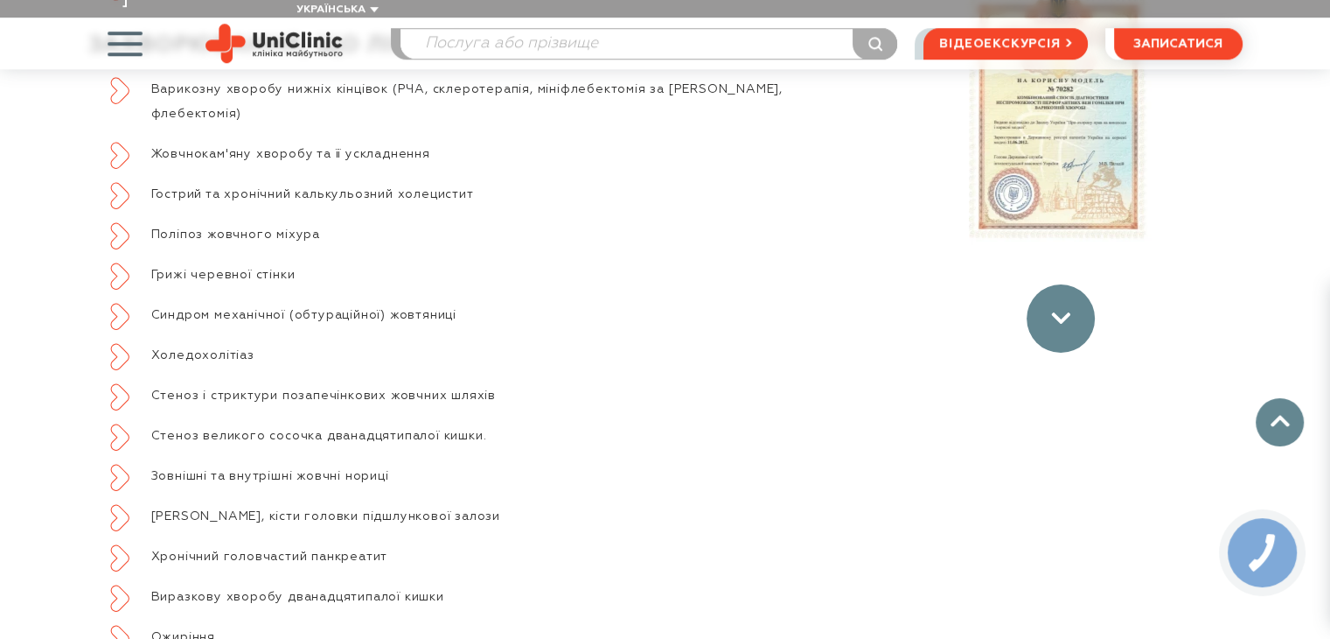
click at [1057, 312] on icon at bounding box center [1060, 318] width 19 height 12
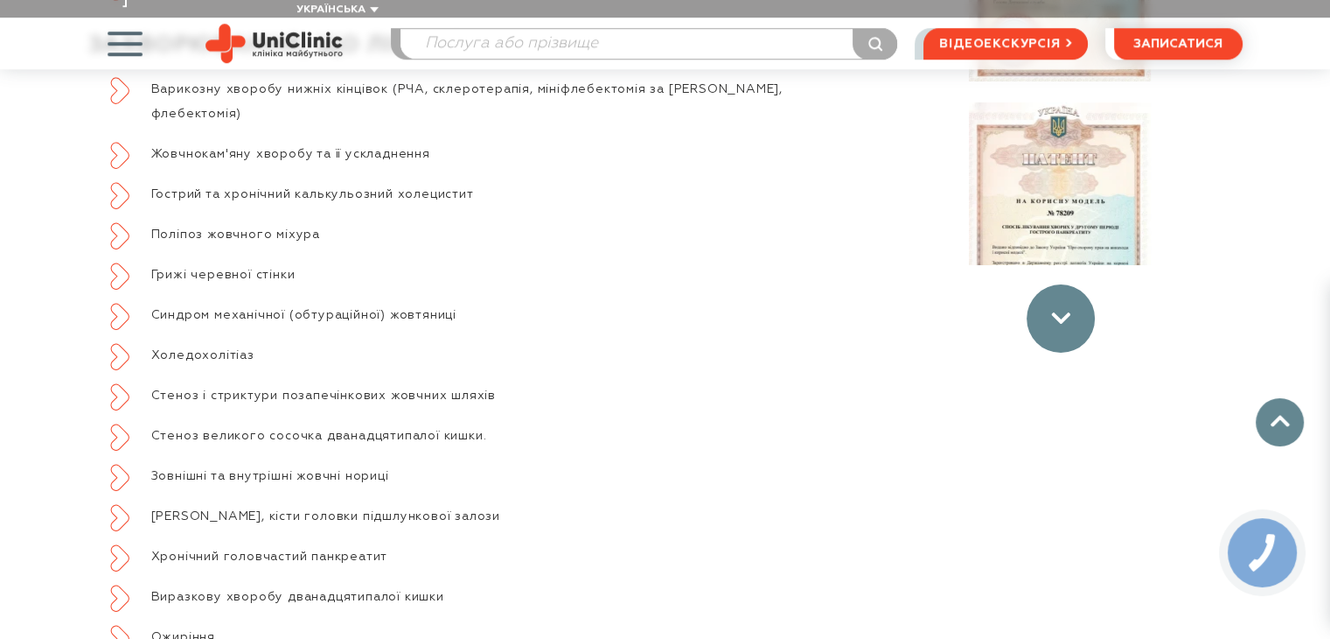
click at [1057, 312] on icon at bounding box center [1060, 318] width 19 height 12
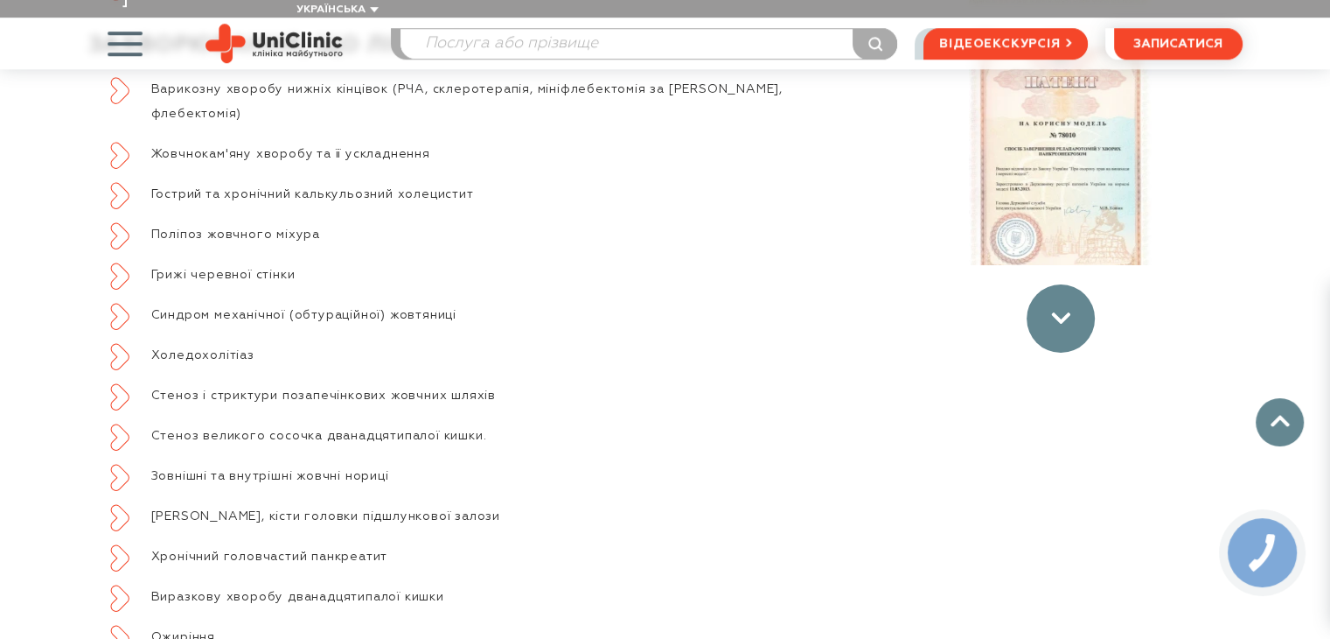
click at [1057, 312] on icon at bounding box center [1060, 318] width 19 height 12
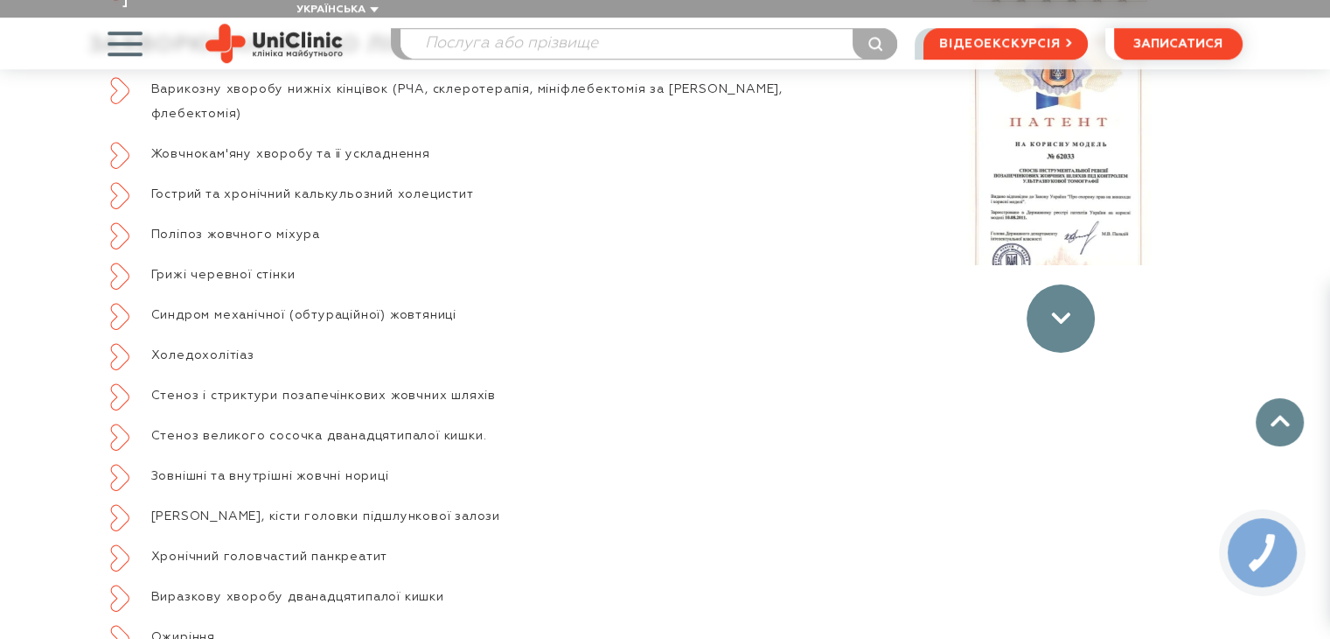
click at [1057, 312] on icon at bounding box center [1060, 318] width 19 height 12
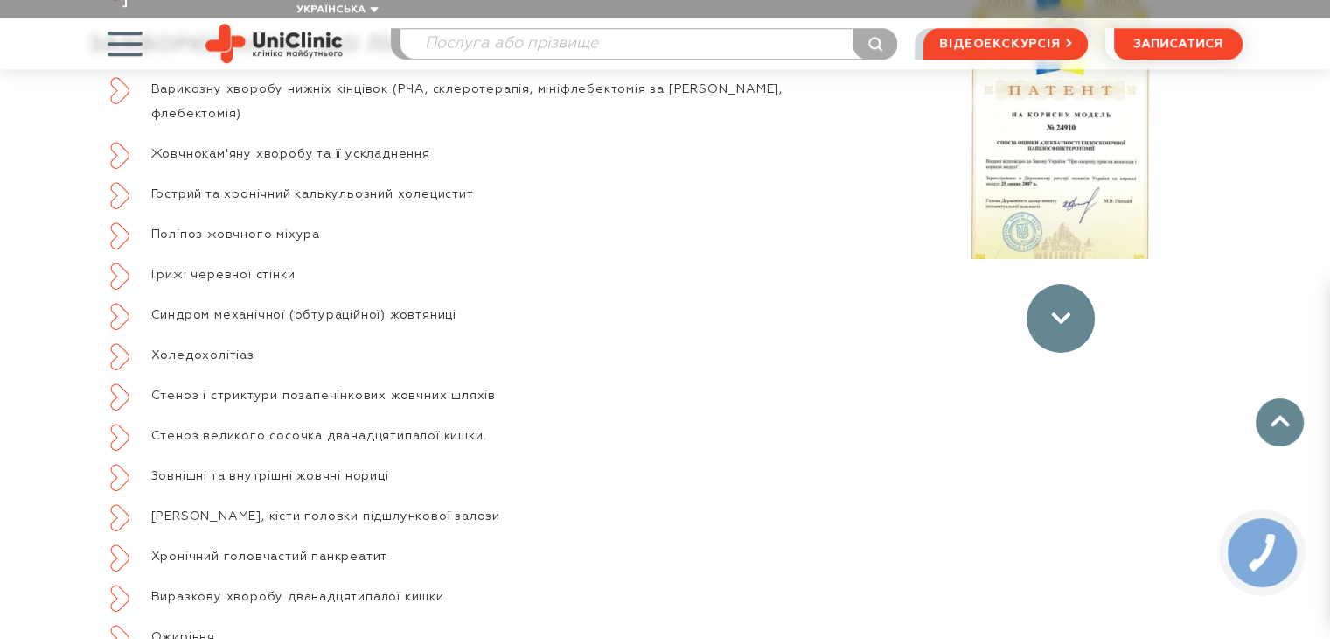
click at [1057, 312] on icon at bounding box center [1060, 318] width 19 height 12
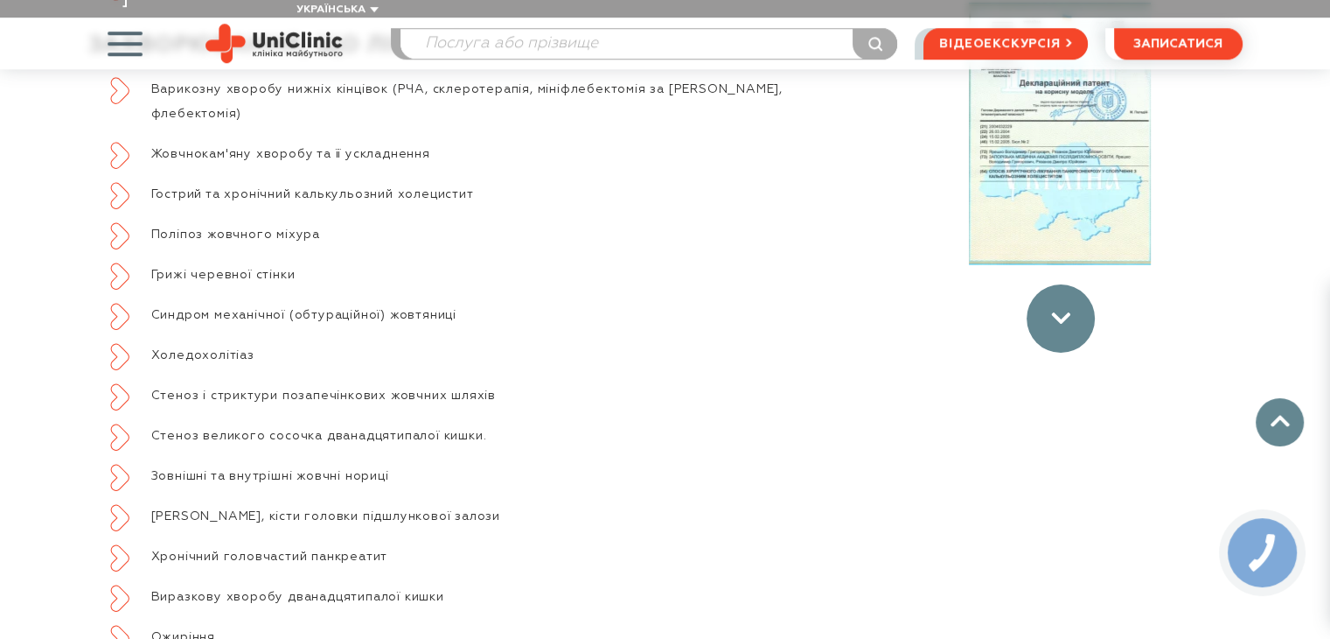
click at [1057, 312] on icon at bounding box center [1060, 318] width 19 height 12
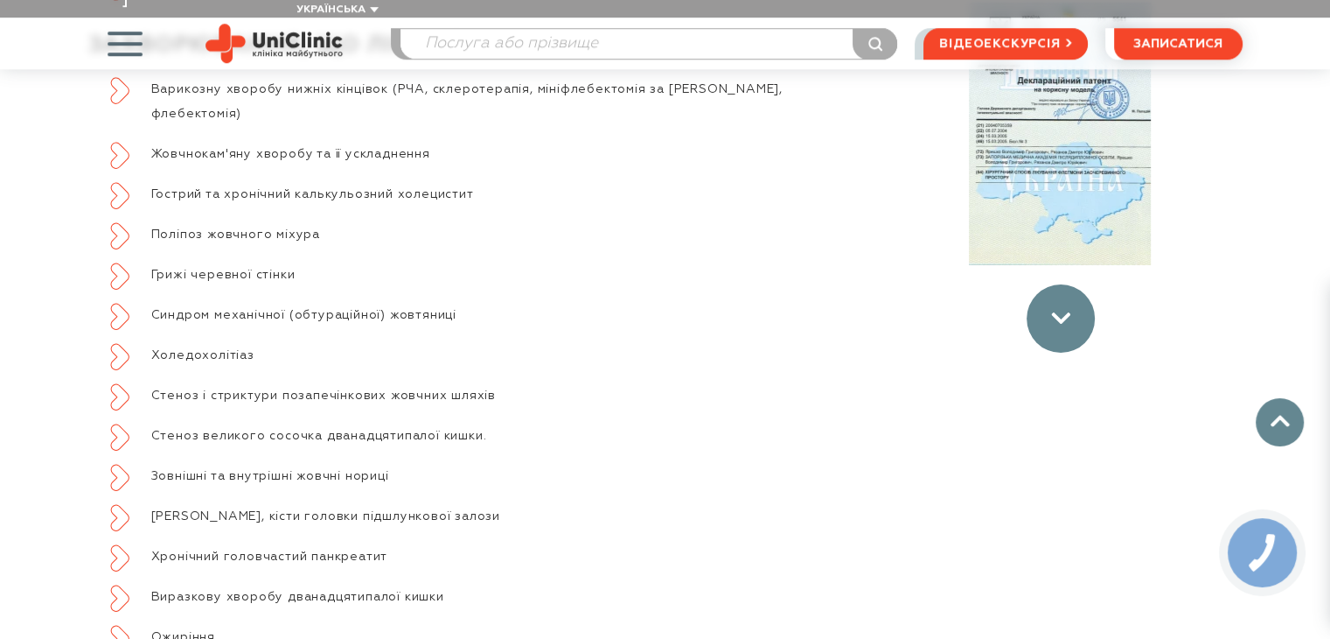
click at [1057, 312] on icon at bounding box center [1060, 318] width 19 height 12
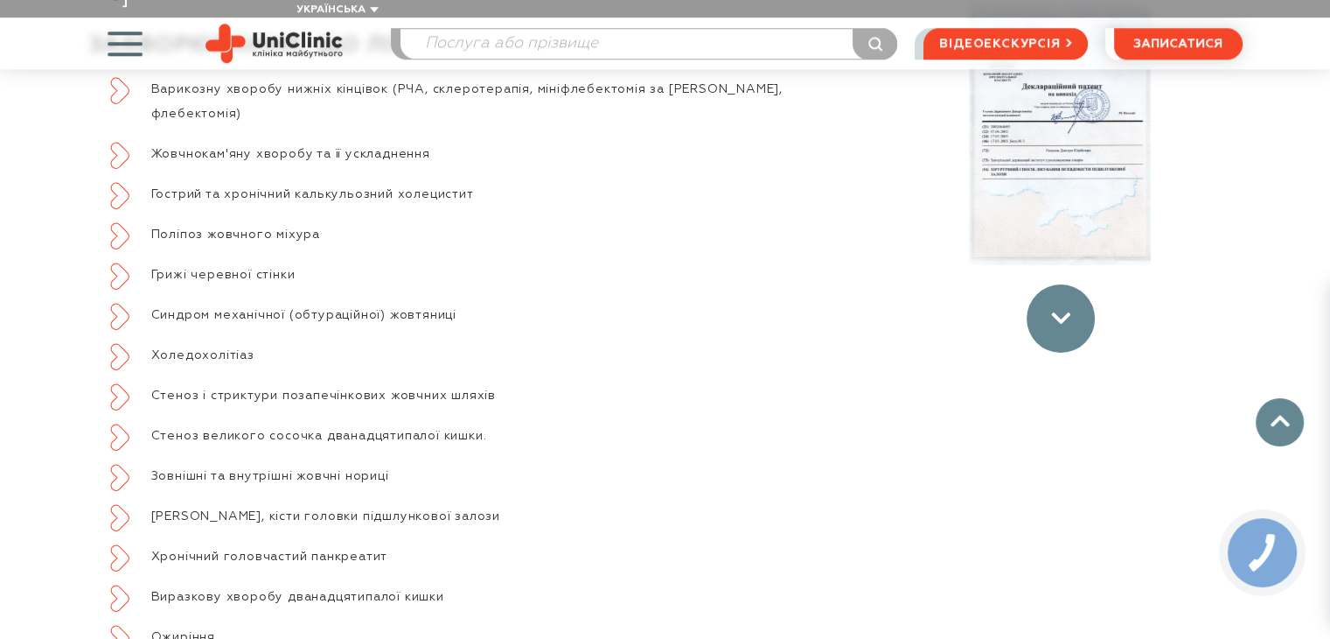
click at [1057, 312] on icon at bounding box center [1060, 318] width 19 height 12
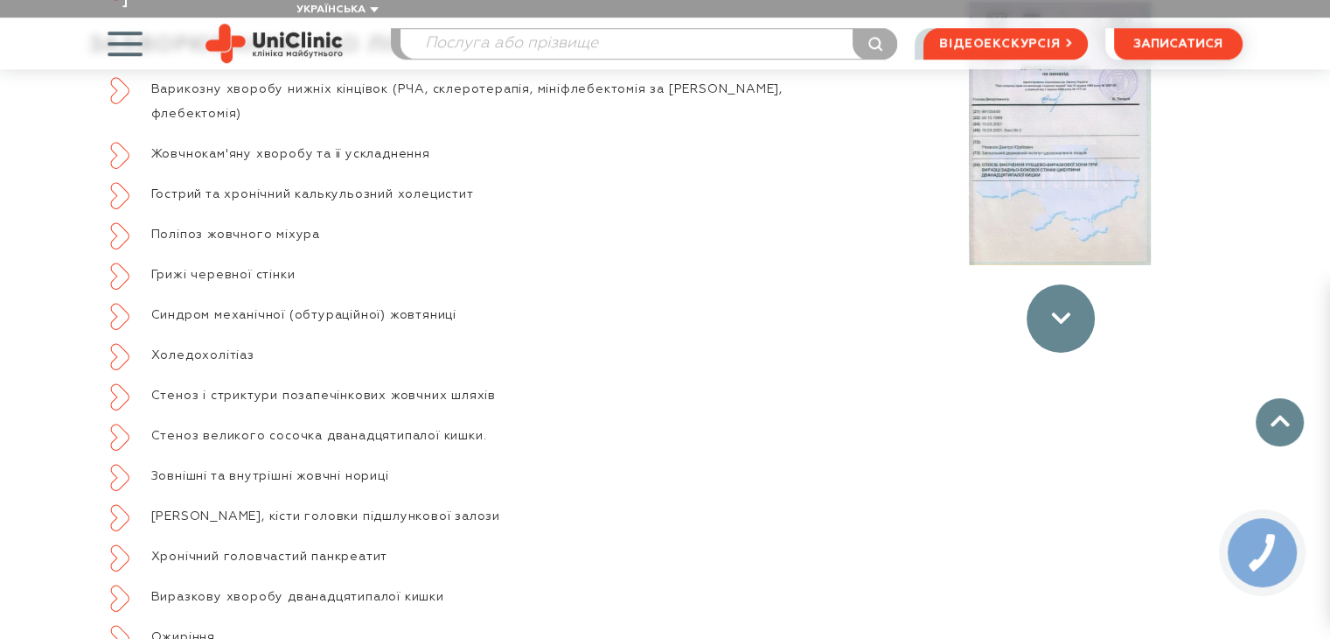
click at [1057, 312] on icon at bounding box center [1060, 318] width 19 height 12
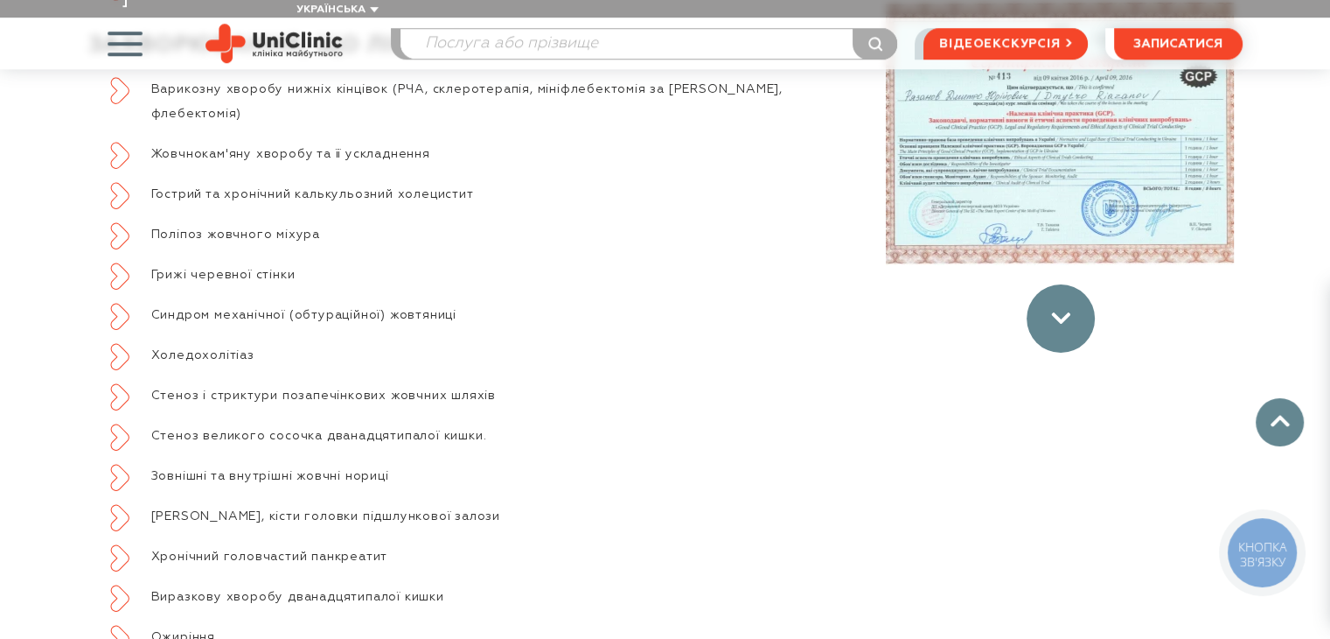
click at [1057, 312] on icon at bounding box center [1060, 318] width 19 height 12
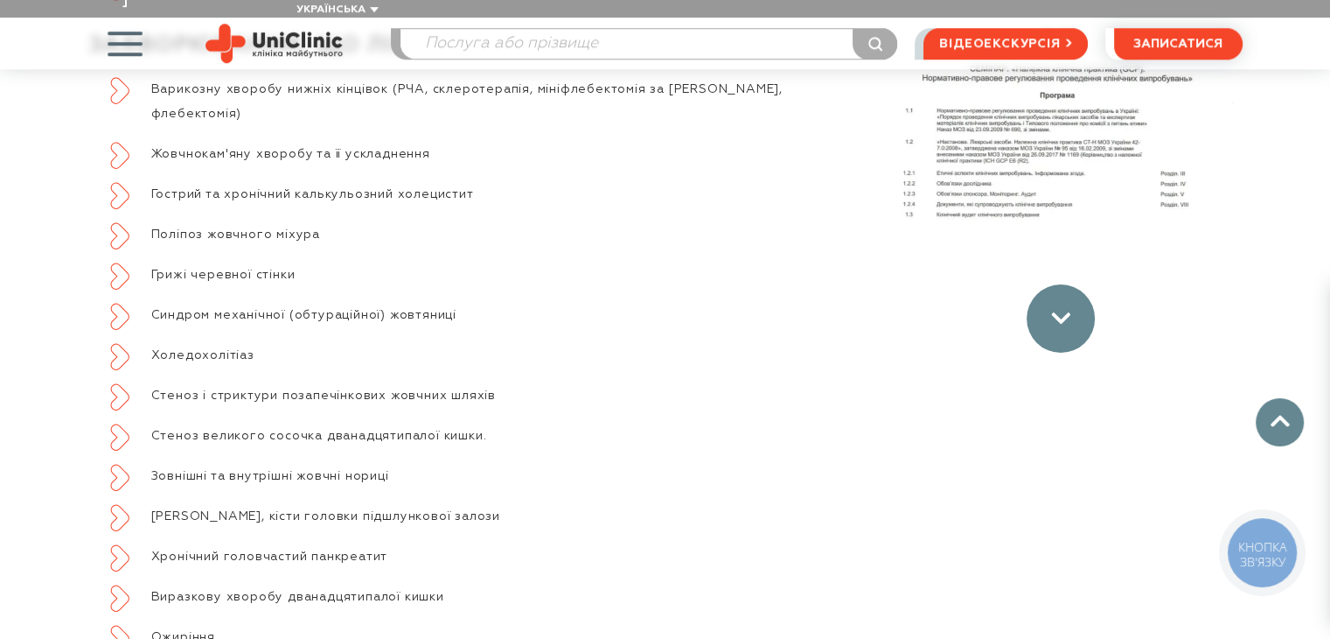
click at [1057, 312] on icon at bounding box center [1060, 318] width 19 height 12
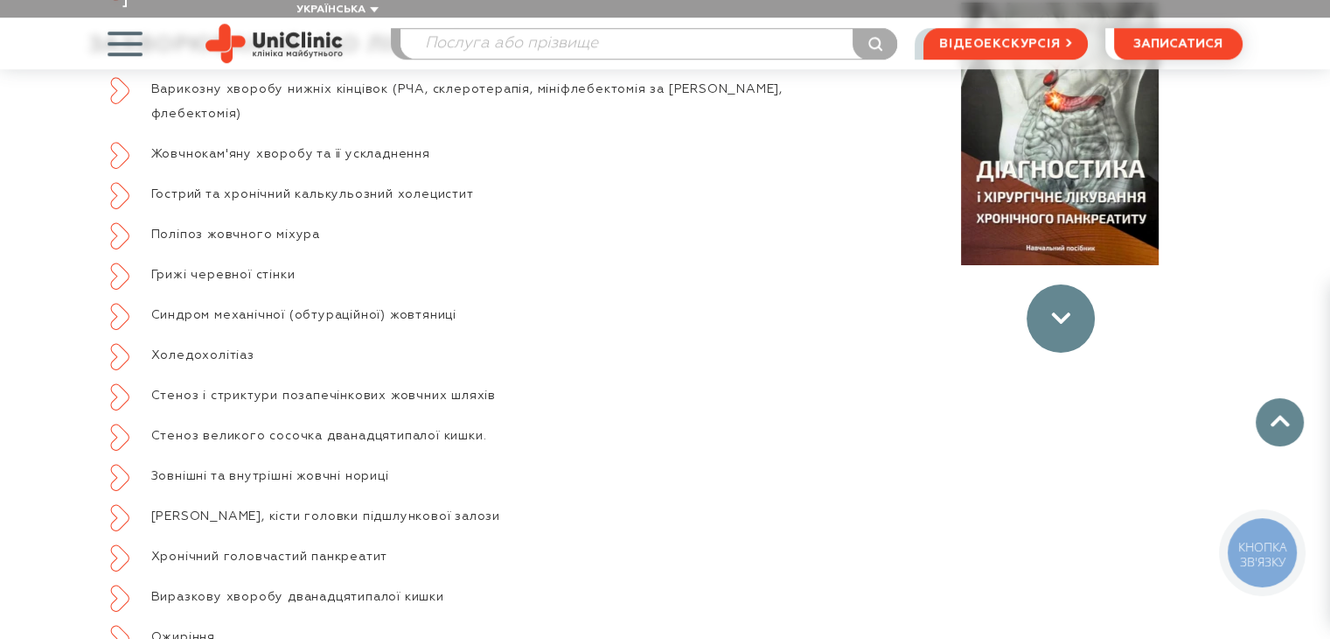
click at [1057, 312] on icon at bounding box center [1060, 318] width 19 height 12
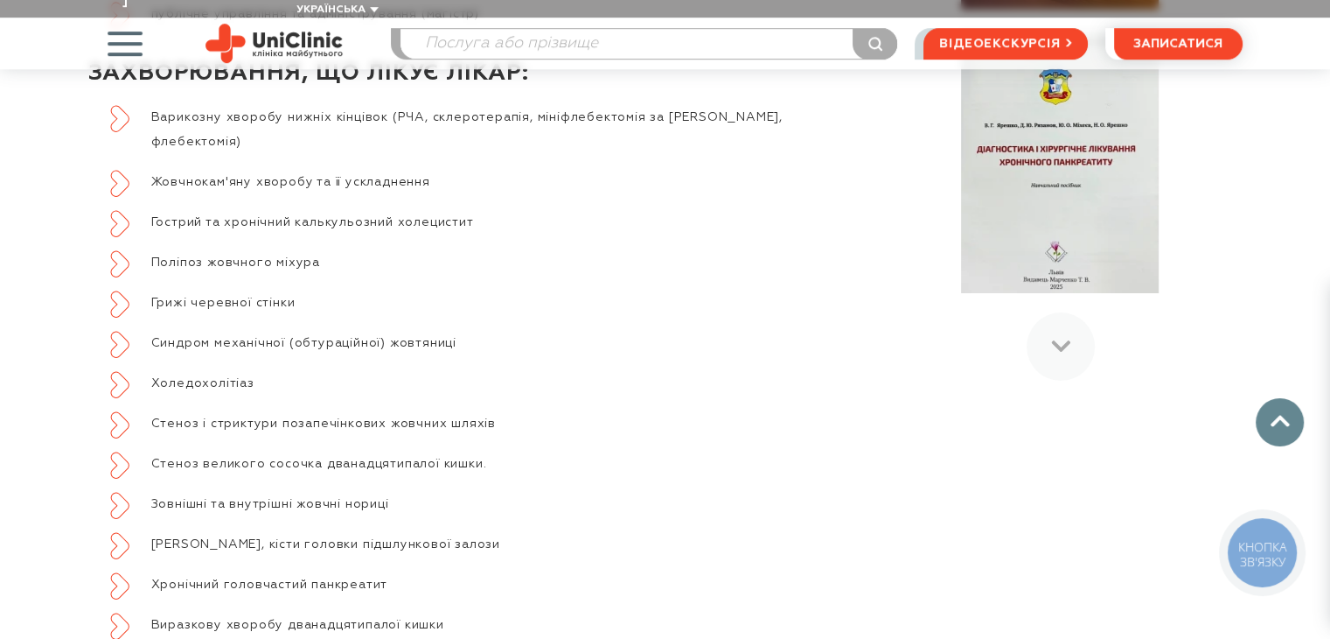
scroll to position [994, 0]
